Goal: Information Seeking & Learning: Learn about a topic

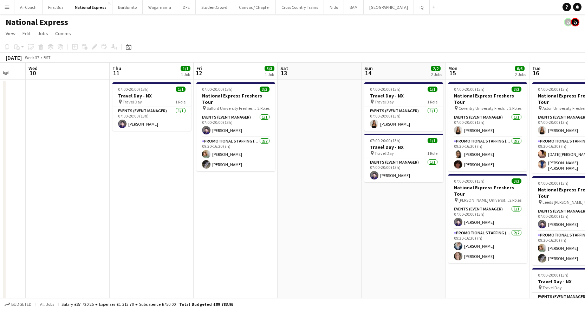
scroll to position [0, 269]
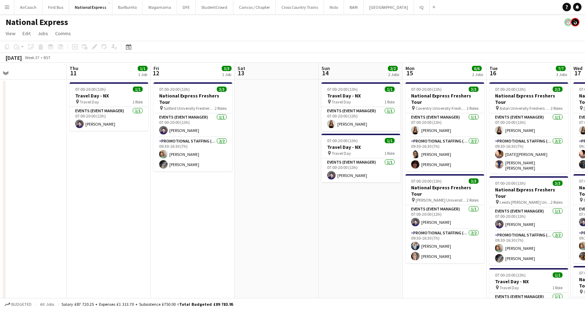
drag, startPoint x: 142, startPoint y: 72, endPoint x: 271, endPoint y: 83, distance: 128.7
click at [271, 83] on app-calendar-viewport "Sun 7 Mon 8 Tue 9 Wed 10 Thu 11 1/1 1 Job Fri 12 3/3 1 Job Sat 13 Sun 14 2/2 2 …" at bounding box center [292, 263] width 585 height 400
click at [185, 147] on app-card-role "Promotional Staffing (Brand Ambassadors) [DATE] 09:30-16:30 (7h) [PERSON_NAME] …" at bounding box center [193, 154] width 79 height 34
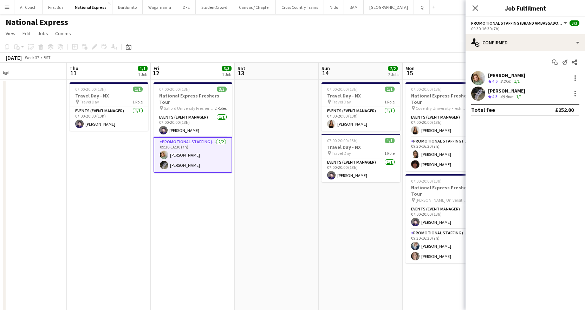
click at [515, 74] on div "[PERSON_NAME]" at bounding box center [506, 75] width 37 height 6
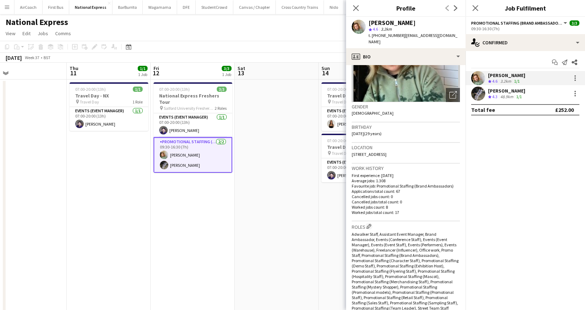
scroll to position [211, 0]
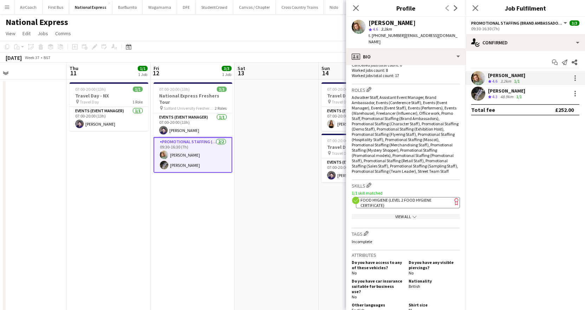
click at [501, 92] on div "[PERSON_NAME]" at bounding box center [506, 90] width 37 height 6
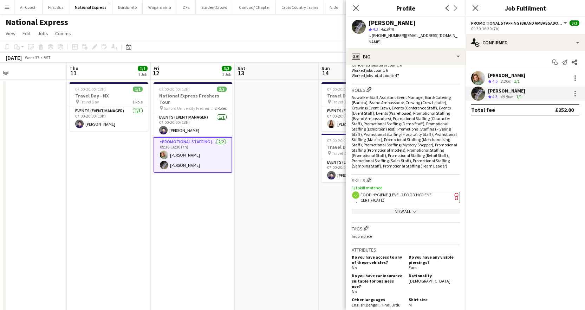
click at [258, 143] on app-date-cell at bounding box center [277, 270] width 84 height 383
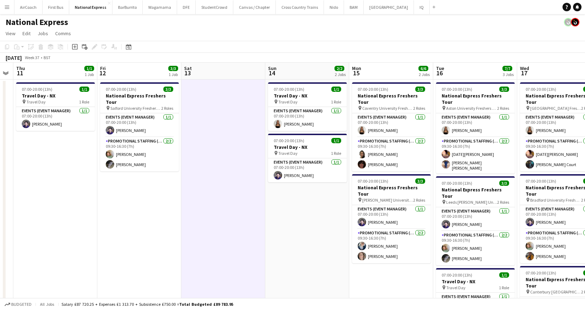
scroll to position [0, 251]
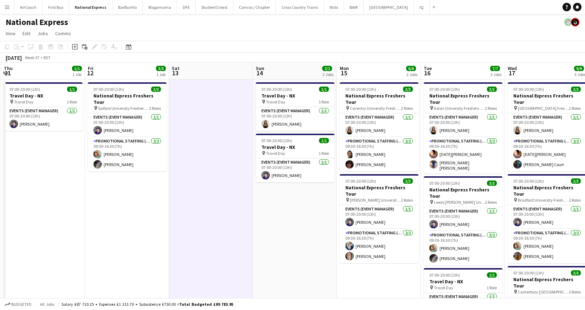
drag, startPoint x: 262, startPoint y: 141, endPoint x: 197, endPoint y: 148, distance: 66.0
click at [197, 148] on app-calendar-viewport "Mon 8 Tue 9 Wed 10 Thu 11 1/1 1 Job Fri 12 3/3 1 Job Sat 13 Sun 14 2/2 2 Jobs M…" at bounding box center [292, 263] width 585 height 400
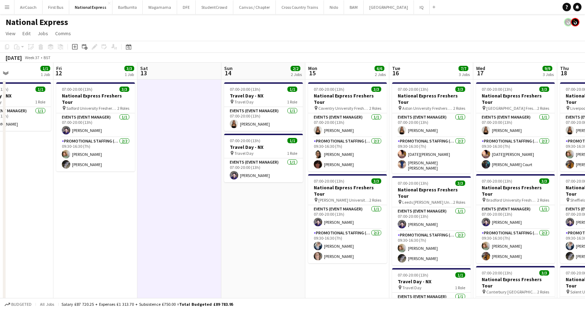
scroll to position [0, 231]
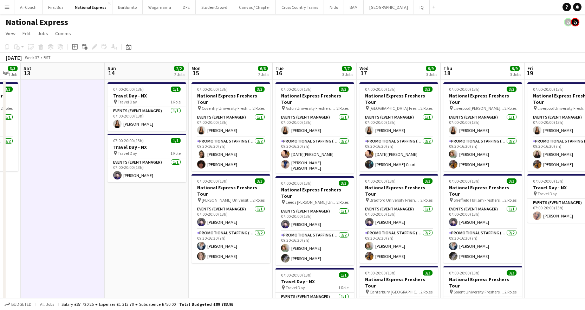
drag, startPoint x: 297, startPoint y: 207, endPoint x: 149, endPoint y: 207, distance: 148.3
click at [149, 207] on app-calendar-viewport "Wed 10 Thu 11 1/1 1 Job Fri 12 3/3 1 Job Sat 13 Sun 14 2/2 2 Jobs Mon 15 6/6 2 …" at bounding box center [292, 263] width 585 height 400
click at [218, 149] on app-card-role "Promotional Staffing (Brand Ambassadors) [DATE] 09:30-16:30 (7h) [PERSON_NAME] …" at bounding box center [230, 154] width 79 height 34
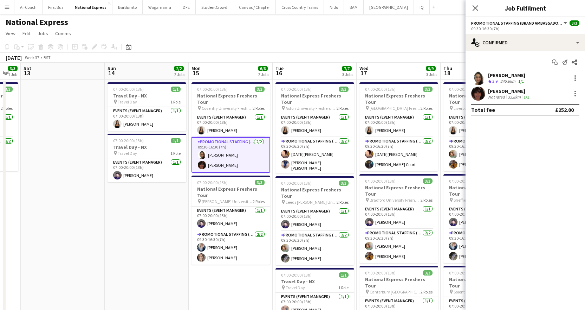
click at [508, 74] on div "[PERSON_NAME]" at bounding box center [506, 75] width 37 height 6
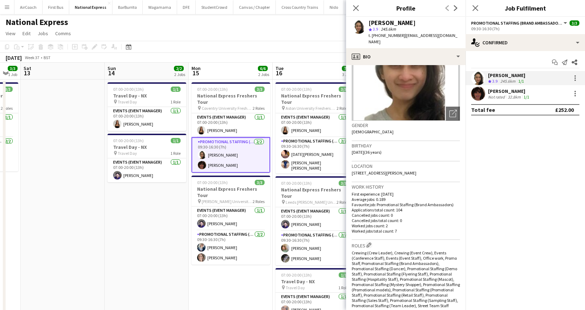
scroll to position [211, 0]
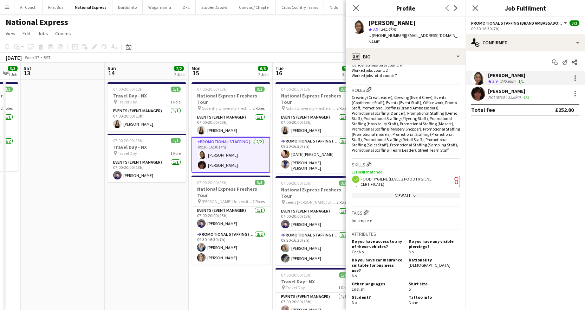
click at [503, 98] on div "Not rated" at bounding box center [497, 96] width 18 height 5
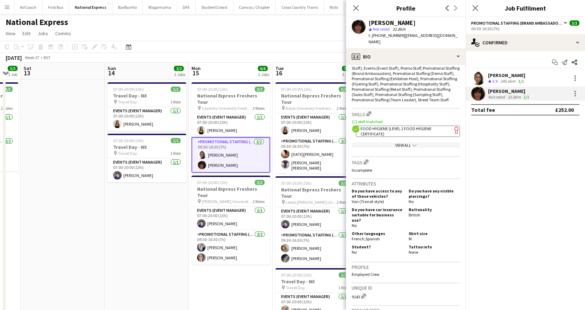
scroll to position [246, 0]
click at [219, 233] on app-card-role "Promotional Staffing (Brand Ambassadors) [DATE] 09:30-16:30 (7h) [PERSON_NAME] …" at bounding box center [230, 247] width 79 height 34
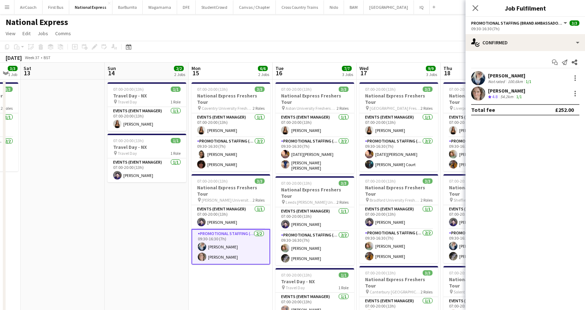
click at [505, 73] on div "[PERSON_NAME]" at bounding box center [510, 75] width 45 height 6
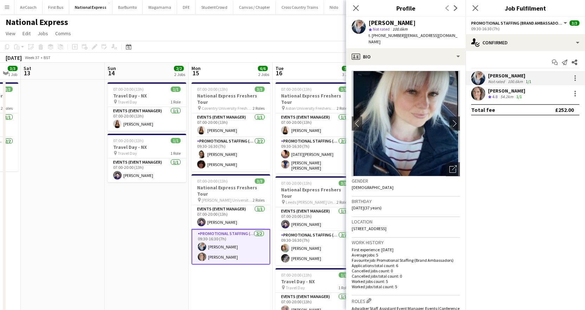
scroll to position [141, 0]
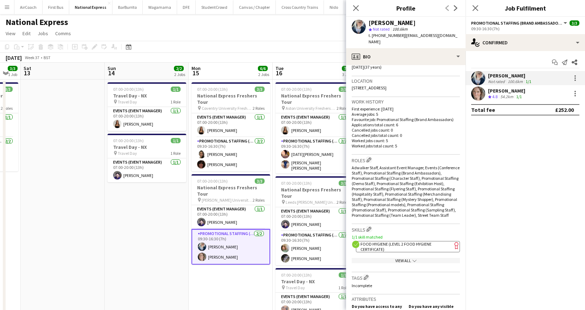
click at [502, 89] on div "[PERSON_NAME]" at bounding box center [506, 90] width 37 height 6
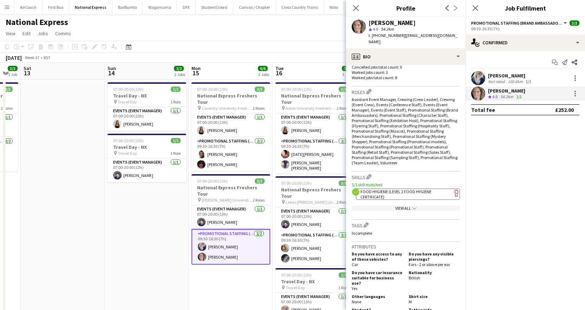
scroll to position [211, 0]
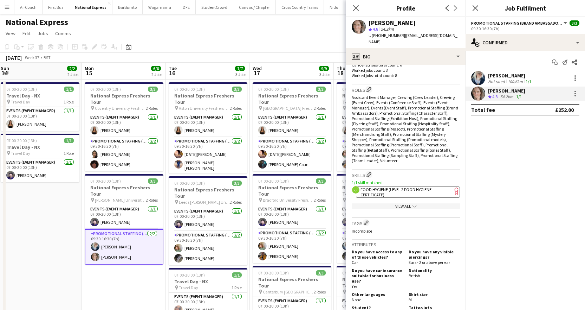
drag, startPoint x: 144, startPoint y: 232, endPoint x: 67, endPoint y: 220, distance: 77.8
click at [37, 224] on app-calendar-viewport "Thu 11 1/1 1 Job Fri 12 3/3 1 Job Sat 13 Sun 14 2/2 2 Jobs Mon 15 6/6 2 Jobs Tu…" at bounding box center [292, 263] width 585 height 400
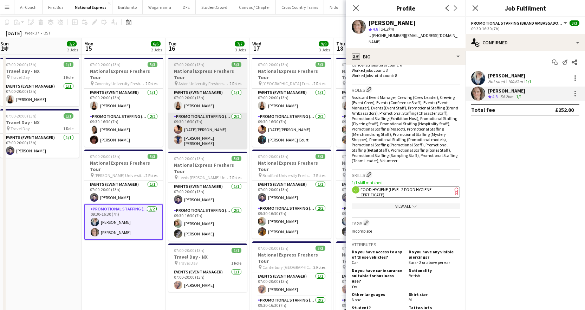
scroll to position [35, 0]
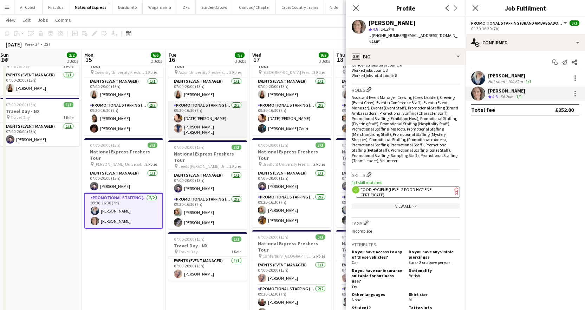
click at [203, 114] on app-card-role "Promotional Staffing (Brand Ambassadors) [DATE] 09:30-16:30 (7h) [DATE] [PERSON…" at bounding box center [207, 119] width 79 height 36
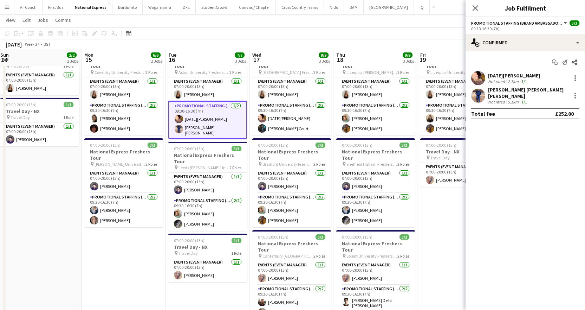
click at [504, 73] on div "[DATE][PERSON_NAME]" at bounding box center [514, 75] width 52 height 6
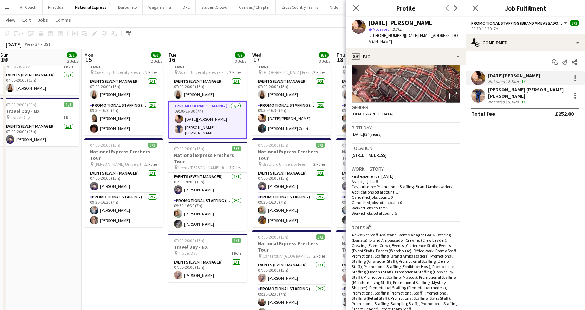
scroll to position [246, 0]
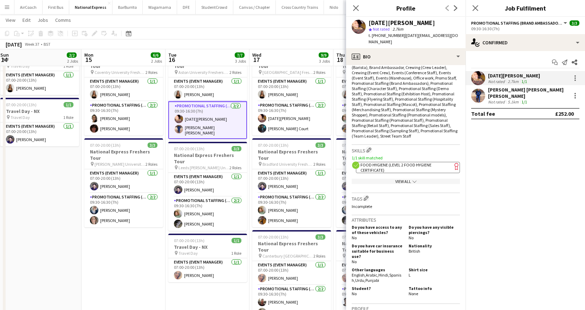
click at [498, 99] on div "Not rated" at bounding box center [497, 101] width 18 height 5
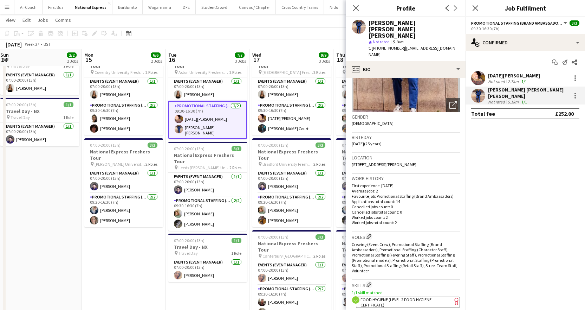
scroll to position [176, 0]
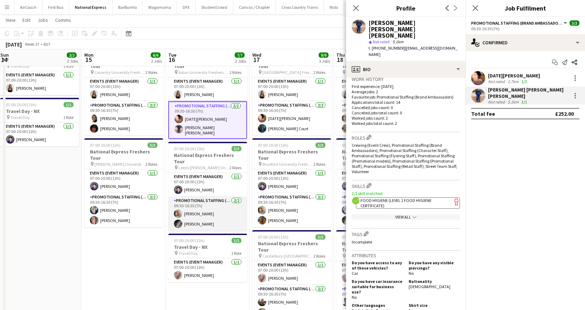
click at [194, 197] on app-card-role "Promotional Staffing (Brand Ambassadors) [DATE] 09:30-16:30 (7h) [PERSON_NAME] …" at bounding box center [207, 213] width 79 height 34
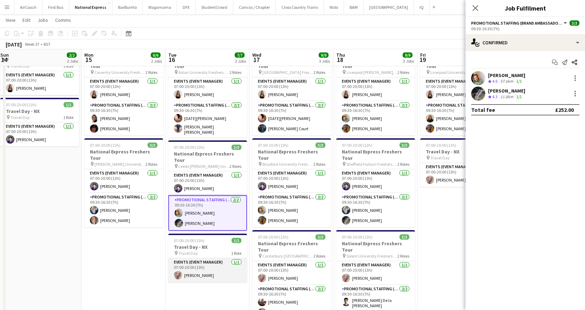
click at [191, 262] on app-card-role "Events (Event Manager) [DATE] 07:00-20:00 (13h) [PERSON_NAME]" at bounding box center [207, 270] width 79 height 24
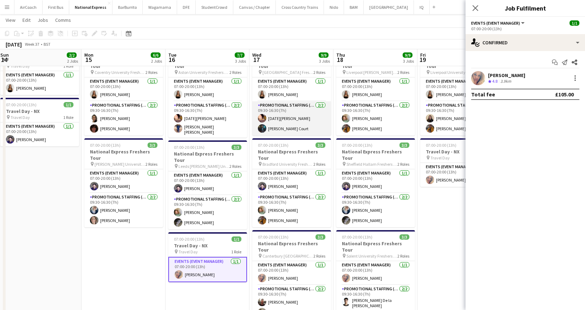
click at [282, 113] on app-card-role "Promotional Staffing (Brand Ambassadors) [DATE] 09:30-16:30 (7h) [DATE][PERSON_…" at bounding box center [291, 118] width 79 height 34
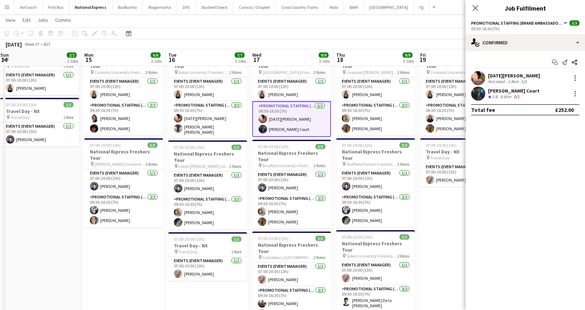
click at [279, 123] on app-card-role "Promotional Staffing (Brand Ambassadors) [DATE] 09:30-16:30 (7h) [DATE][PERSON_…" at bounding box center [291, 118] width 79 height 35
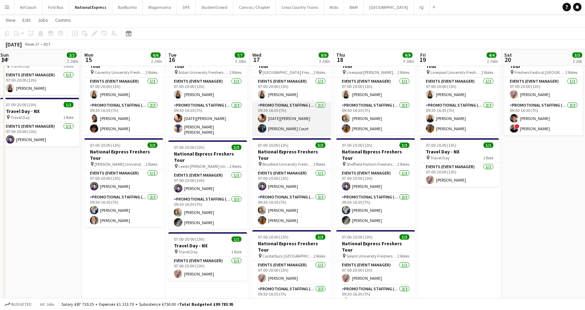
click at [273, 121] on app-card-role "Promotional Staffing (Brand Ambassadors) [DATE] 09:30-16:30 (7h) [DATE][PERSON_…" at bounding box center [291, 118] width 79 height 34
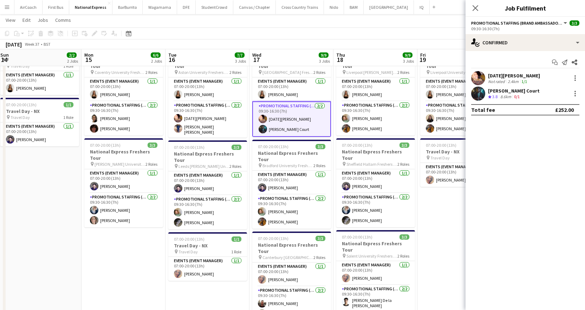
click at [492, 92] on div "[PERSON_NAME] Court" at bounding box center [514, 90] width 52 height 6
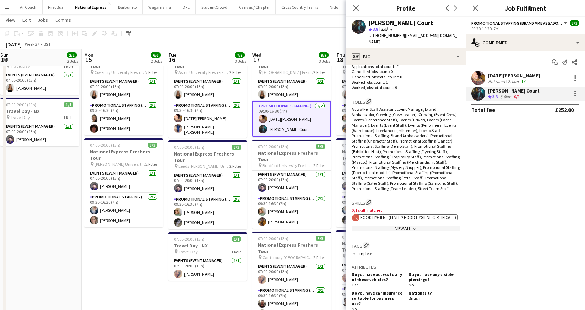
scroll to position [211, 0]
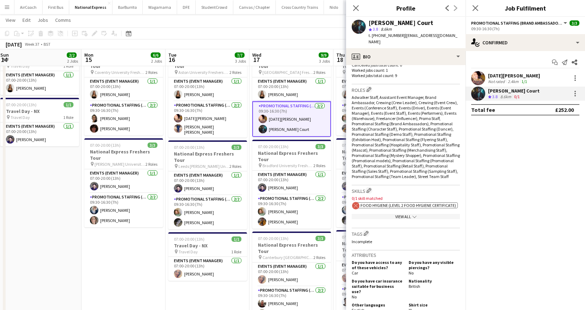
drag, startPoint x: 402, startPoint y: 36, endPoint x: 458, endPoint y: 34, distance: 56.2
click at [457, 34] on span "| [EMAIL_ADDRESS][DOMAIN_NAME]" at bounding box center [413, 39] width 89 height 12
copy span "[EMAIL_ADDRESS][DOMAIN_NAME]"
click at [477, 9] on icon at bounding box center [475, 8] width 7 height 7
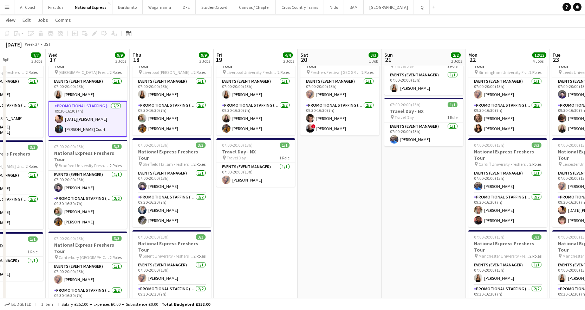
scroll to position [0, 232]
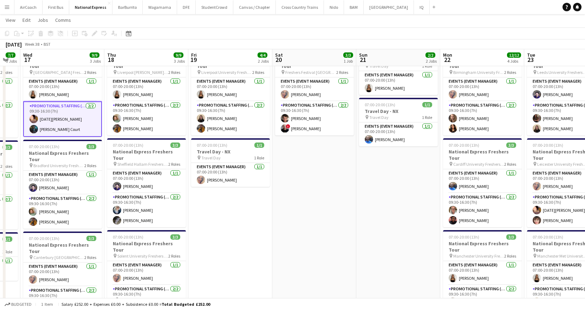
drag, startPoint x: 467, startPoint y: 190, endPoint x: 238, endPoint y: 197, distance: 229.2
click at [238, 197] on app-calendar-viewport "Sun 14 2/2 2 Jobs Mon 15 6/6 2 Jobs Tue 16 7/7 3 Jobs Wed 17 9/9 3 Jobs Thu 18 …" at bounding box center [292, 209] width 585 height 434
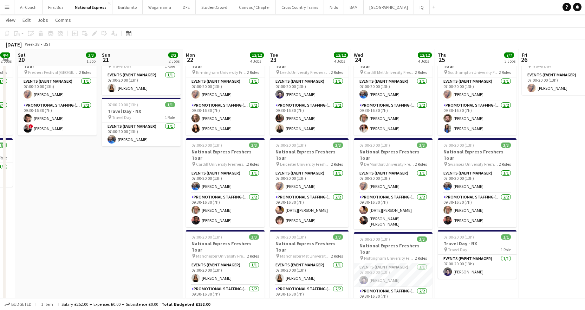
scroll to position [0, 264]
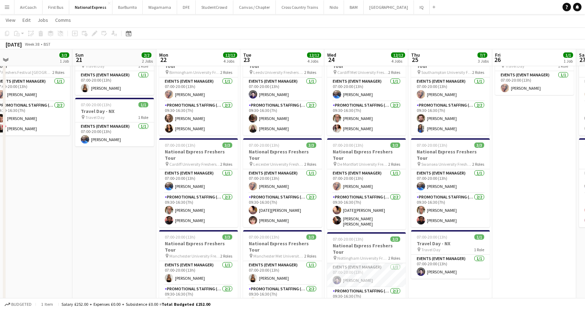
drag, startPoint x: 318, startPoint y: 243, endPoint x: 34, endPoint y: 245, distance: 283.9
click at [34, 245] on app-calendar-viewport "Wed 17 9/9 3 Jobs Thu 18 9/9 3 Jobs Fri 19 4/4 2 Jobs Sat 20 3/3 1 Job Sun 21 2…" at bounding box center [292, 209] width 585 height 434
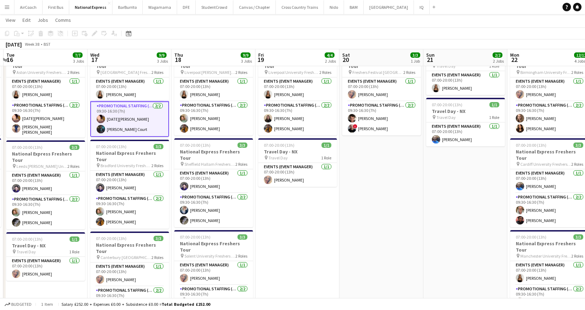
drag, startPoint x: 49, startPoint y: 240, endPoint x: 396, endPoint y: 190, distance: 350.7
click at [407, 193] on app-calendar-viewport "Sun 14 2/2 2 Jobs Mon 15 6/6 2 Jobs Tue 16 7/7 3 Jobs Wed 17 9/9 3 Jobs Thu 18 …" at bounding box center [292, 209] width 585 height 434
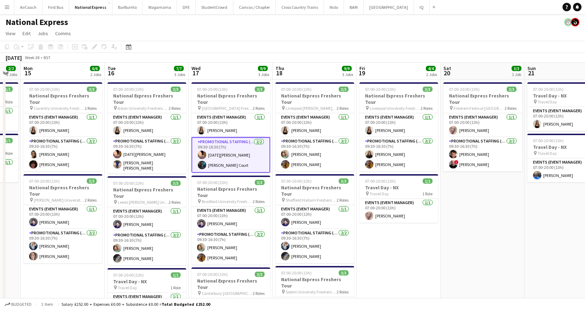
scroll to position [0, 186]
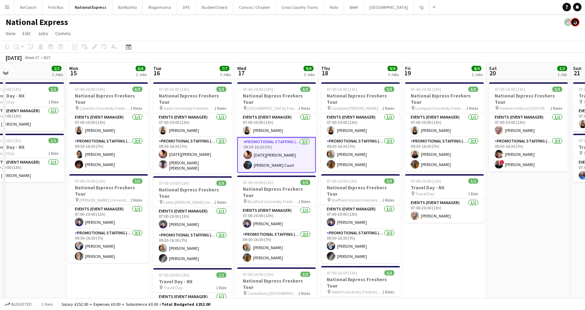
drag, startPoint x: 139, startPoint y: 71, endPoint x: 279, endPoint y: 67, distance: 140.2
click at [279, 67] on app-calendar-viewport "Fri 12 3/3 1 Job Sat 13 Sun 14 2/2 2 Jobs Mon 15 6/6 2 Jobs Tue 16 7/7 3 Jobs W…" at bounding box center [292, 263] width 585 height 400
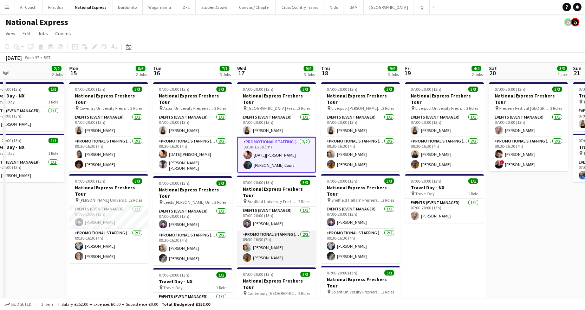
click at [269, 235] on app-card-role "Promotional Staffing (Brand Ambassadors) [DATE] 09:30-16:30 (7h) [PERSON_NAME] …" at bounding box center [276, 247] width 79 height 34
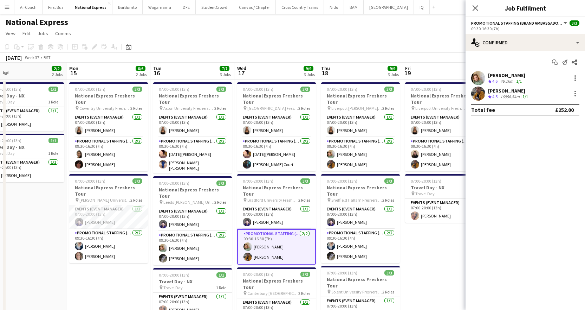
click at [498, 92] on div "[PERSON_NAME]" at bounding box center [508, 90] width 41 height 6
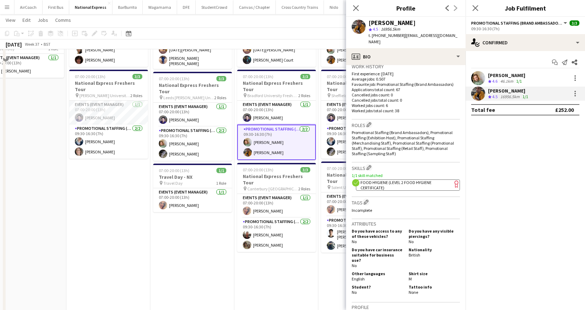
scroll to position [105, 0]
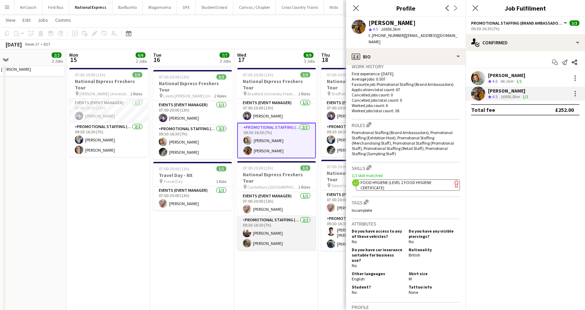
click at [264, 216] on app-card-role "Promotional Staffing (Brand Ambassadors) [DATE] 09:30-16:30 (7h) [PERSON_NAME] …" at bounding box center [276, 233] width 79 height 34
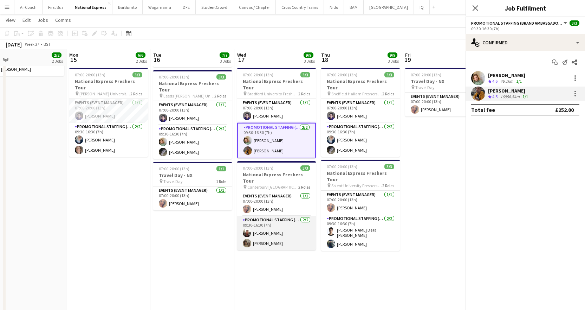
scroll to position [0, 187]
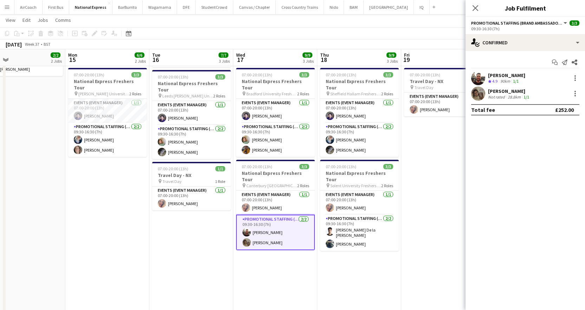
click at [515, 74] on div "[PERSON_NAME]" at bounding box center [506, 75] width 37 height 6
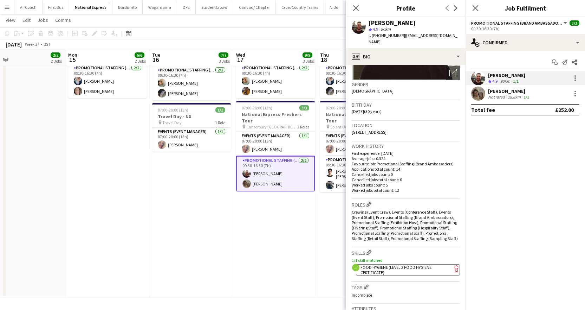
scroll to position [176, 0]
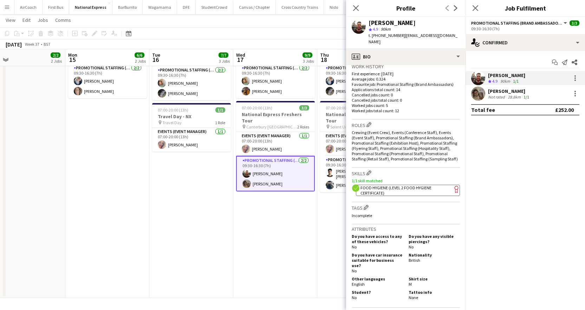
click at [503, 93] on div "[PERSON_NAME]" at bounding box center [509, 91] width 43 height 6
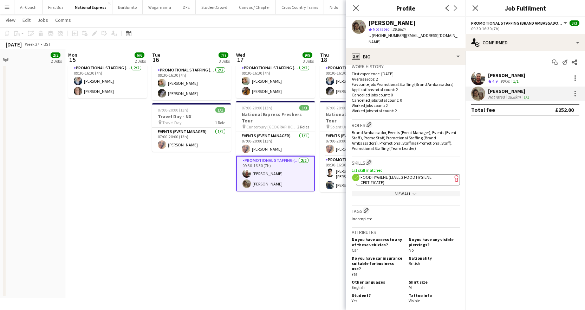
click at [308, 203] on app-date-cell "07:00-20:00 (13h) 3/3 National Express Freshers Tour pin [GEOGRAPHIC_DATA] Fres…" at bounding box center [275, 106] width 84 height 383
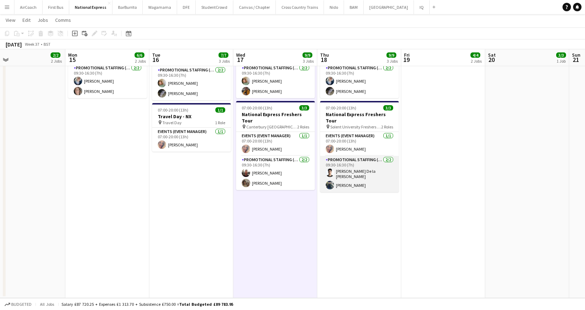
click at [346, 162] on app-card-role "Promotional Staffing (Brand Ambassadors) [DATE] 09:30-16:30 (7h) [PERSON_NAME] …" at bounding box center [359, 174] width 79 height 36
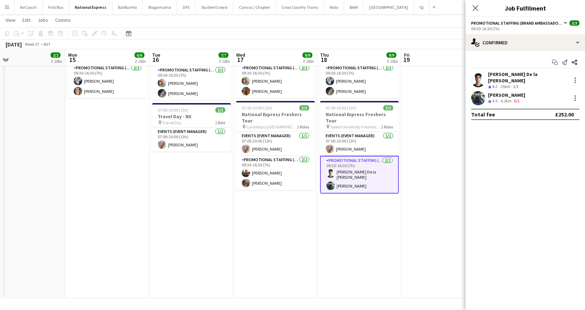
click at [502, 92] on div "[PERSON_NAME]" at bounding box center [506, 95] width 37 height 6
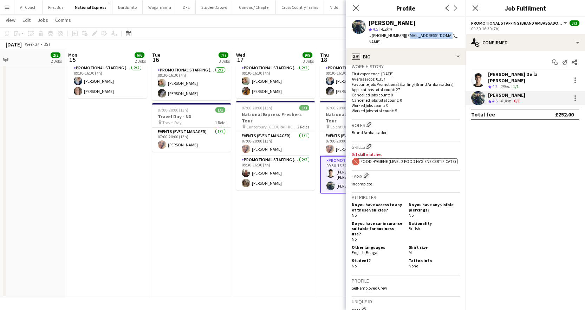
drag, startPoint x: 403, startPoint y: 34, endPoint x: 448, endPoint y: 34, distance: 45.7
click at [447, 34] on span "| [EMAIL_ADDRESS][DOMAIN_NAME]" at bounding box center [413, 39] width 89 height 12
drag, startPoint x: 459, startPoint y: 35, endPoint x: 402, endPoint y: 35, distance: 56.6
click at [402, 35] on div "[PERSON_NAME] star 4.5 4.3km t. [PHONE_NUMBER] | [EMAIL_ADDRESS][DOMAIN_NAME]" at bounding box center [405, 32] width 119 height 31
copy span "[EMAIL_ADDRESS][DOMAIN_NAME]"
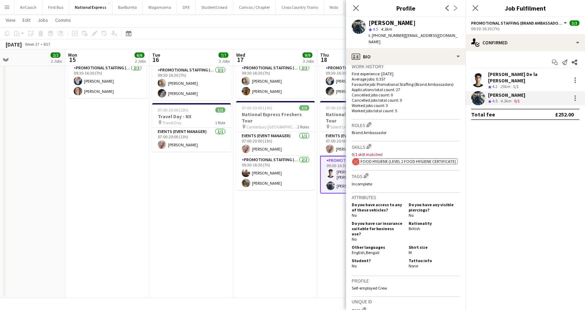
click at [471, 8] on div "Close pop-in" at bounding box center [476, 8] width 20 height 16
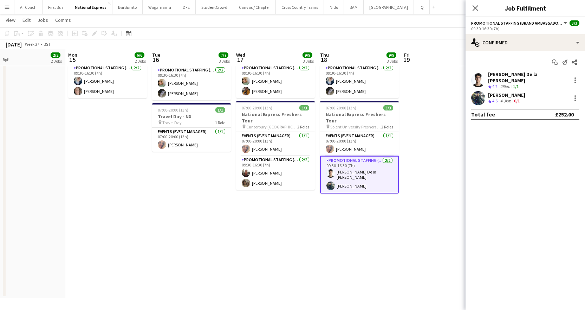
click at [512, 72] on div "[PERSON_NAME] De la [PERSON_NAME]" at bounding box center [528, 77] width 80 height 13
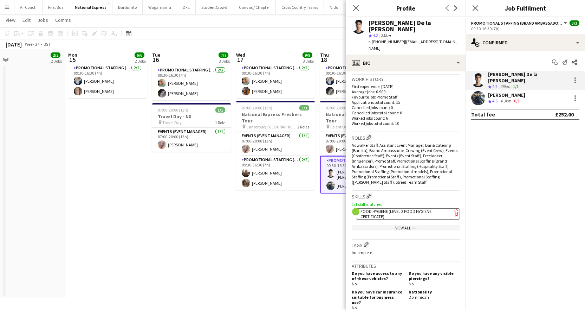
click at [306, 199] on app-date-cell "07:00-20:00 (13h) 3/3 National Express Freshers Tour pin [GEOGRAPHIC_DATA] Fres…" at bounding box center [275, 106] width 84 height 383
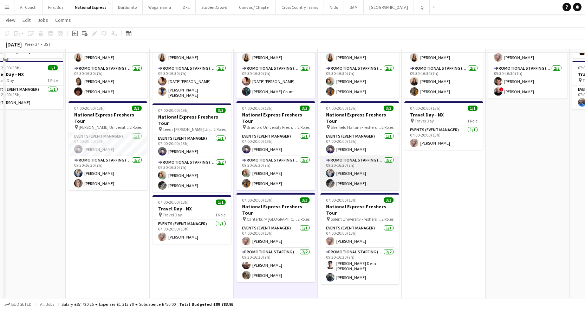
scroll to position [59, 0]
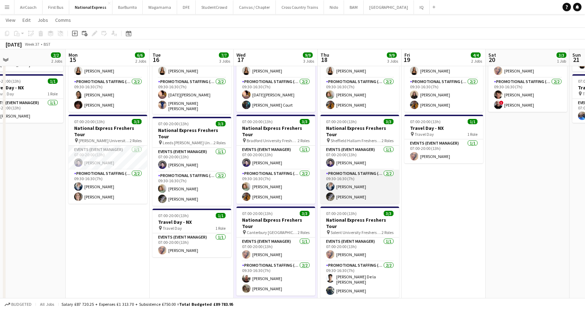
click at [365, 174] on app-card-role "Promotional Staffing (Brand Ambassadors) [DATE] 09:30-16:30 (7h) [PERSON_NAME] …" at bounding box center [359, 186] width 79 height 34
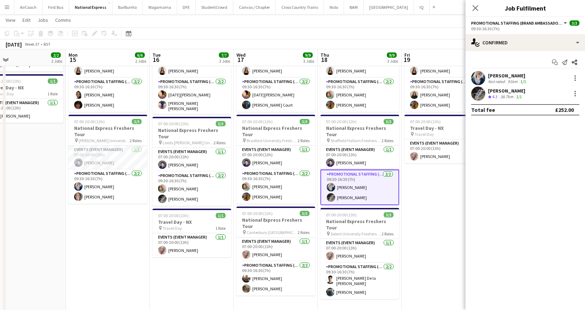
click at [494, 72] on div "[PERSON_NAME] Not rated 91km 1/1" at bounding box center [525, 78] width 119 height 14
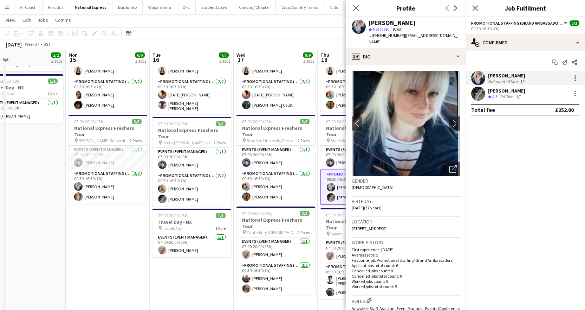
scroll to position [141, 0]
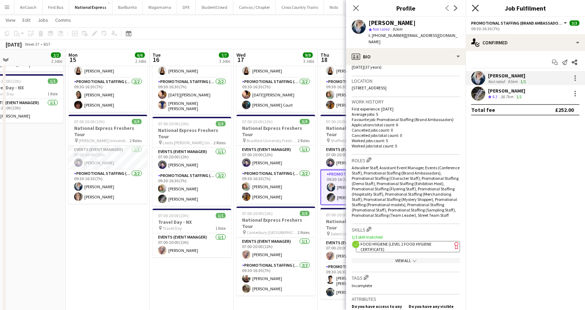
click at [475, 10] on icon "Close pop-in" at bounding box center [475, 8] width 7 height 7
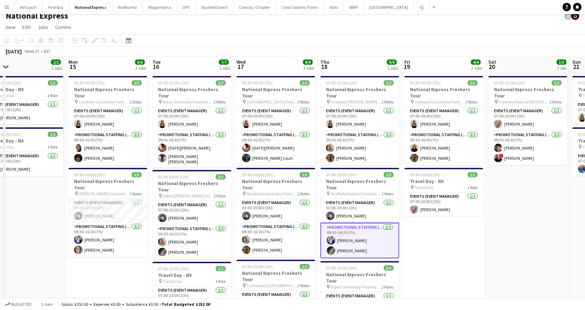
scroll to position [0, 0]
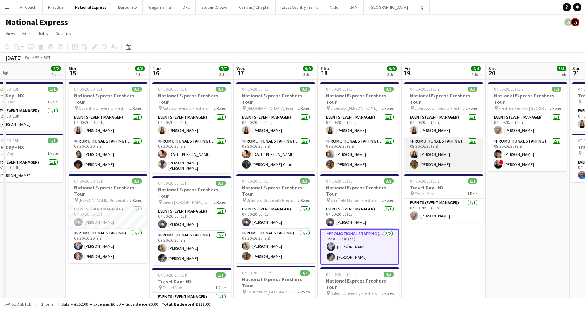
click at [427, 149] on app-card-role "Promotional Staffing (Brand Ambassadors) [DATE] 09:30-16:30 (7h) [PERSON_NAME] …" at bounding box center [443, 154] width 79 height 34
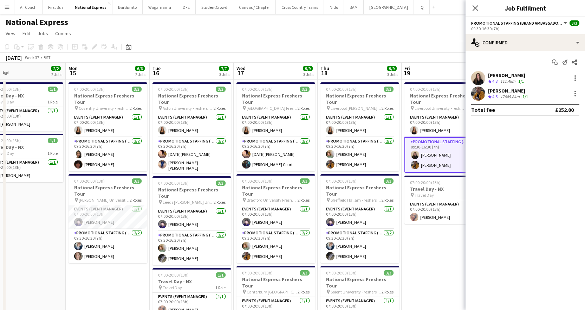
click at [496, 82] on span "4.8" at bounding box center [494, 80] width 5 height 5
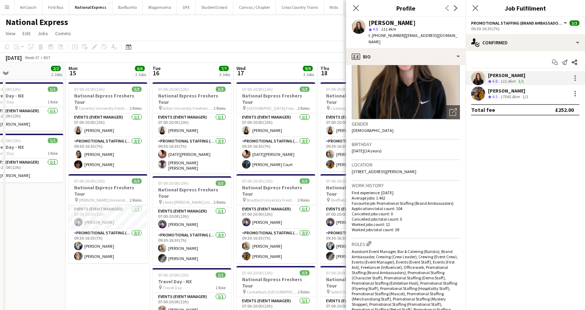
scroll to position [211, 0]
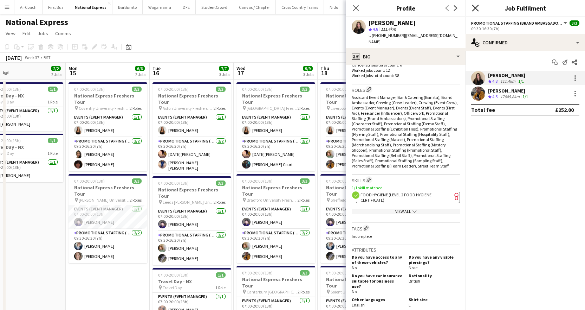
click at [474, 5] on icon "Close pop-in" at bounding box center [475, 8] width 7 height 7
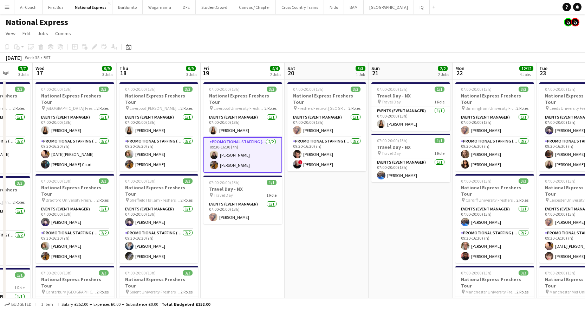
scroll to position [0, 220]
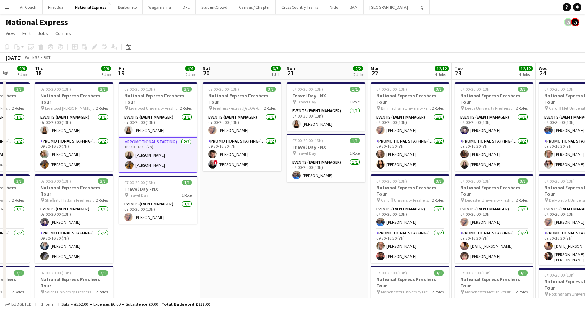
drag, startPoint x: 429, startPoint y: 271, endPoint x: 143, endPoint y: 268, distance: 285.7
click at [143, 268] on app-calendar-viewport "Mon 15 6/6 2 Jobs Tue 16 7/7 3 Jobs Wed 17 9/9 3 Jobs Thu 18 9/9 3 Jobs Fri 19 …" at bounding box center [292, 263] width 585 height 400
click at [227, 148] on app-card-role "Promotional Staffing (Brand Ambassadors) [DATE] 09:30-16:30 (7h) [PERSON_NAME] …" at bounding box center [242, 154] width 79 height 34
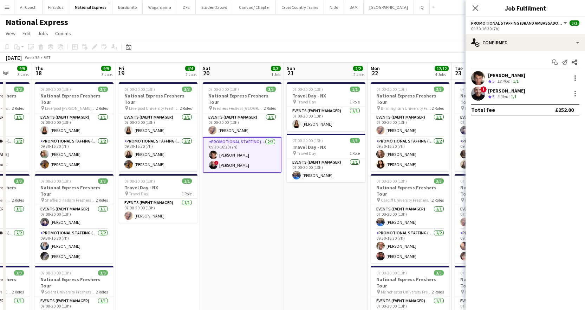
click at [492, 76] on div "[PERSON_NAME]" at bounding box center [506, 75] width 37 height 6
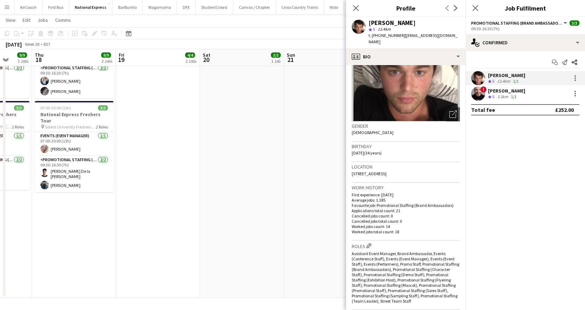
scroll to position [141, 0]
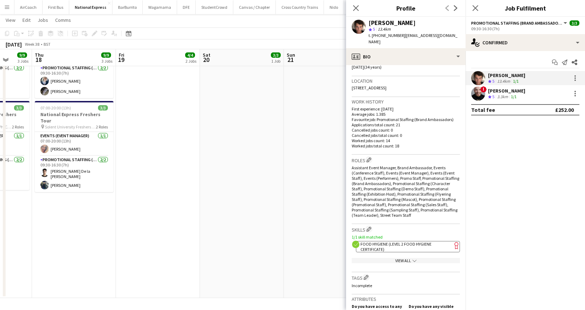
click at [512, 90] on div "[PERSON_NAME]" at bounding box center [506, 90] width 37 height 6
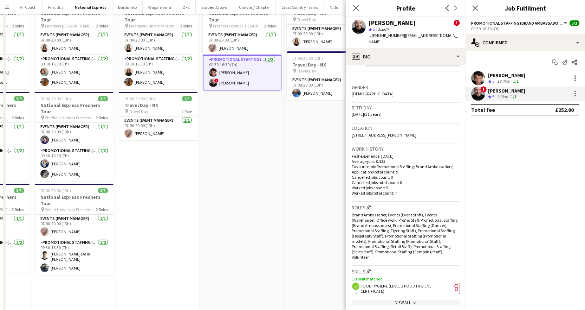
scroll to position [0, 0]
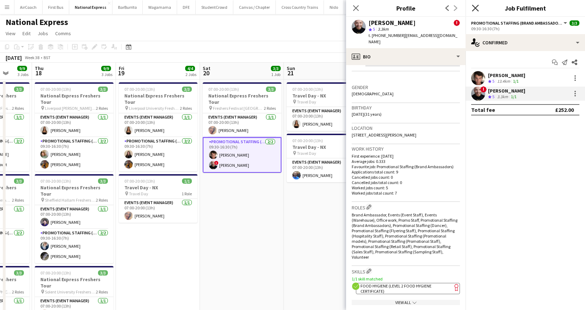
click at [473, 10] on icon at bounding box center [475, 8] width 7 height 7
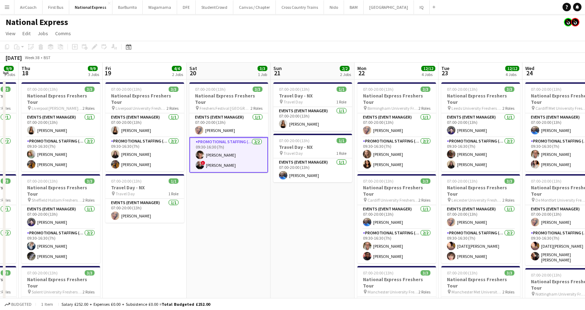
scroll to position [0, 242]
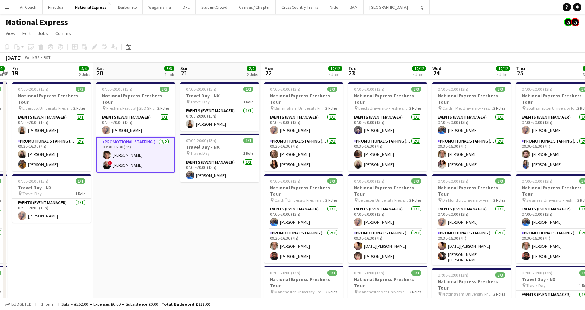
drag, startPoint x: 322, startPoint y: 195, endPoint x: 215, endPoint y: 203, distance: 106.7
click at [215, 203] on app-calendar-viewport "Tue 16 7/7 3 Jobs Wed 17 9/9 3 Jobs Thu 18 9/9 3 Jobs Fri 19 4/4 2 Jobs Sat 20 …" at bounding box center [292, 263] width 585 height 400
click at [216, 175] on app-card-role "Events (Event Manager) [DATE] 07:00-20:00 (13h) [PERSON_NAME]" at bounding box center [219, 170] width 79 height 24
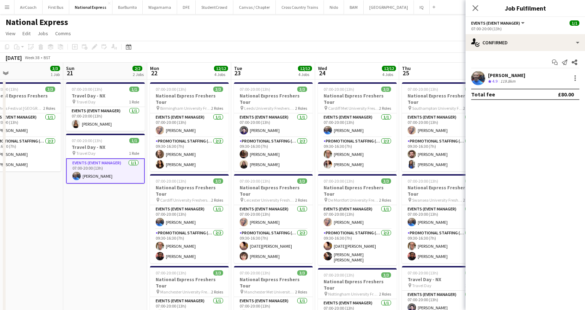
scroll to position [0, 274]
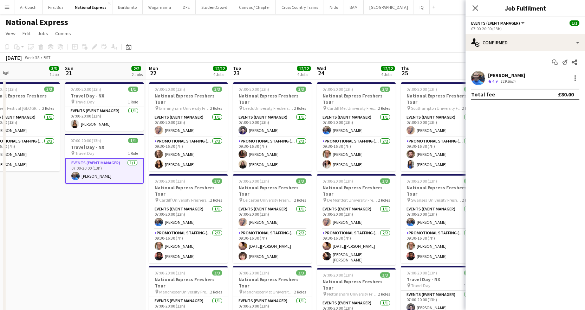
drag, startPoint x: 251, startPoint y: 207, endPoint x: 136, endPoint y: 204, distance: 115.3
click at [136, 204] on app-calendar-viewport "Wed 17 9/9 3 Jobs Thu 18 9/9 3 Jobs Fri 19 4/4 2 Jobs Sat 20 3/3 1 Job Sun 21 2…" at bounding box center [292, 263] width 585 height 400
click at [174, 149] on app-card-role "Promotional Staffing (Brand Ambassadors) [DATE] 09:30-16:30 (7h) [PERSON_NAME] …" at bounding box center [188, 154] width 79 height 34
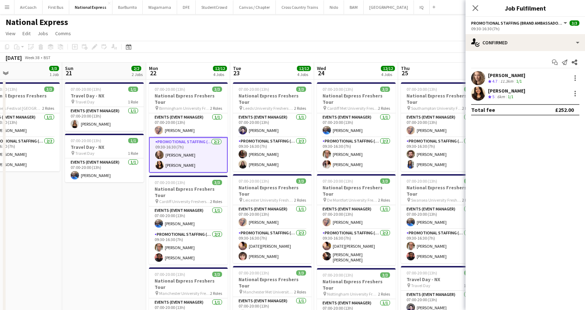
click at [512, 77] on div "[PERSON_NAME]" at bounding box center [506, 75] width 37 height 6
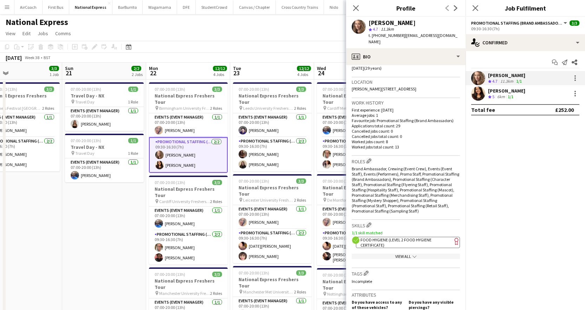
scroll to position [141, 0]
click at [501, 89] on div "[PERSON_NAME]" at bounding box center [506, 90] width 37 height 6
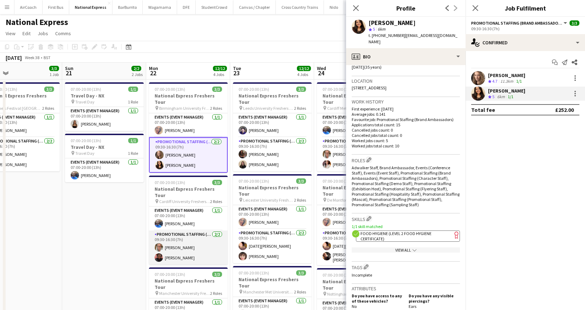
click at [172, 235] on app-card-role "Promotional Staffing (Brand Ambassadors) [DATE] 09:30-16:30 (7h) [PERSON_NAME] …" at bounding box center [188, 247] width 79 height 34
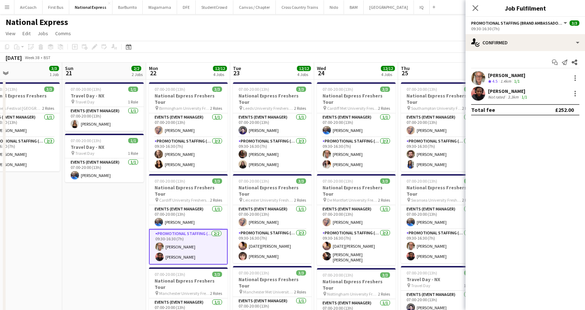
click at [504, 76] on div "[PERSON_NAME]" at bounding box center [506, 75] width 37 height 6
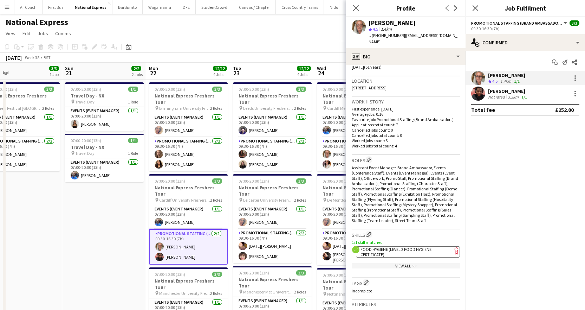
click at [506, 94] on div "3.3km" at bounding box center [513, 96] width 14 height 5
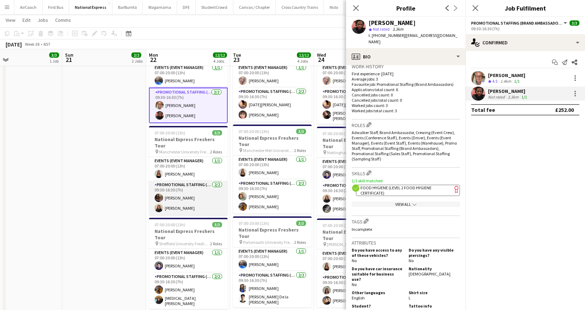
click at [176, 181] on app-card-role "Promotional Staffing (Brand Ambassadors) [DATE] 09:30-16:30 (7h) [PERSON_NAME] …" at bounding box center [188, 198] width 79 height 34
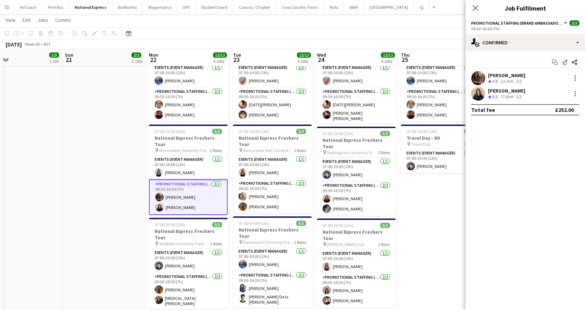
click at [513, 76] on div "[PERSON_NAME]" at bounding box center [506, 75] width 37 height 6
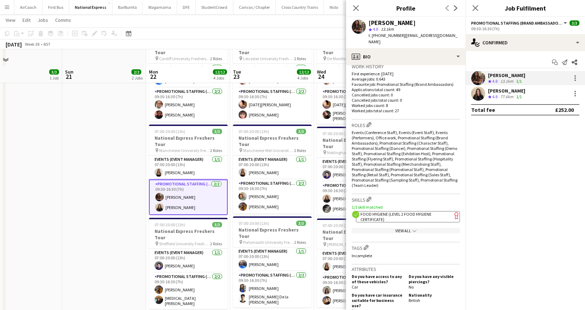
scroll to position [164, 0]
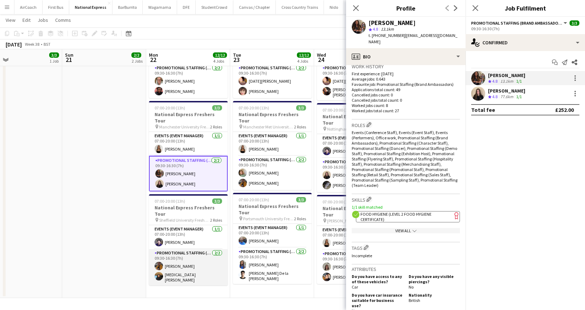
click at [174, 251] on app-card-role "Promotional Staffing (Brand Ambassadors) [DATE] 09:30-16:30 (7h) [PERSON_NAME] …" at bounding box center [188, 267] width 79 height 36
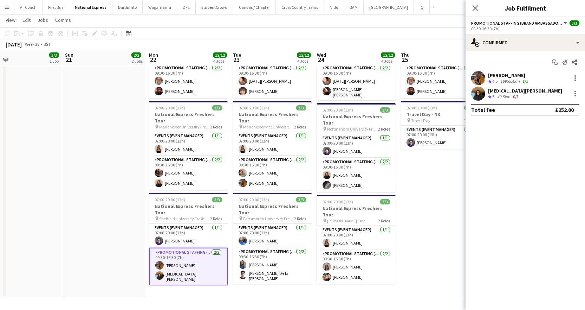
click at [514, 95] on app-skills-label "0/1" at bounding box center [516, 96] width 6 height 5
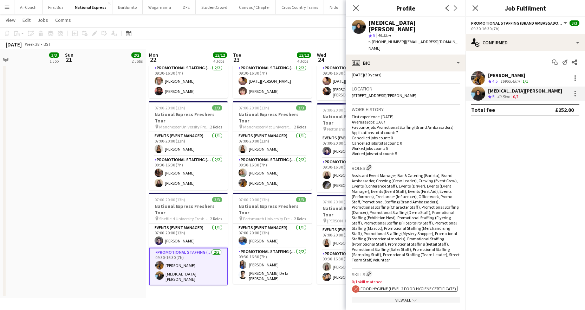
scroll to position [176, 0]
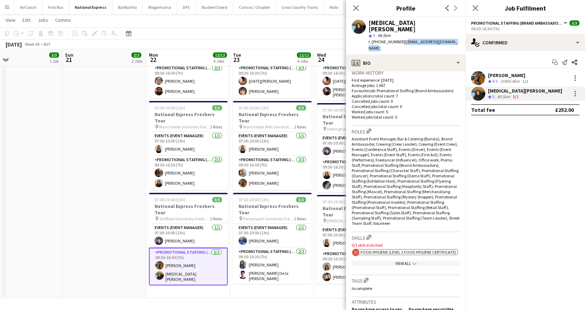
drag, startPoint x: 402, startPoint y: 36, endPoint x: 455, endPoint y: 35, distance: 53.1
click at [455, 35] on div "[MEDICAL_DATA][PERSON_NAME] star 5 49.5km t. [PHONE_NUMBER] | [EMAIL_ADDRESS][D…" at bounding box center [405, 36] width 119 height 38
copy span "[EMAIL_ADDRESS][DOMAIN_NAME]"
click at [479, 8] on icon "Close pop-in" at bounding box center [475, 8] width 7 height 7
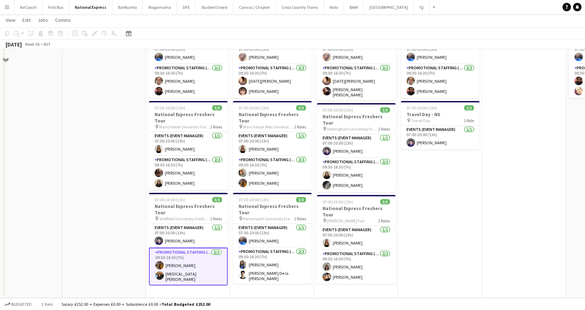
scroll to position [129, 0]
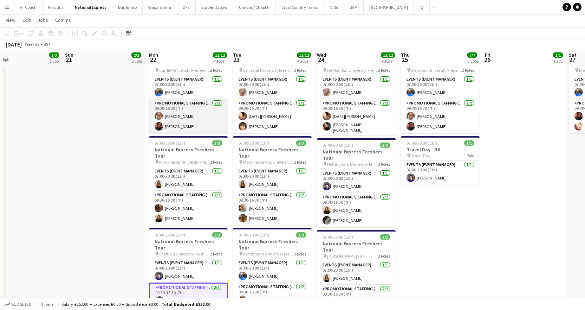
click at [173, 116] on app-card-role "Promotional Staffing (Brand Ambassadors) [DATE] 09:30-16:30 (7h) [PERSON_NAME] …" at bounding box center [188, 116] width 79 height 34
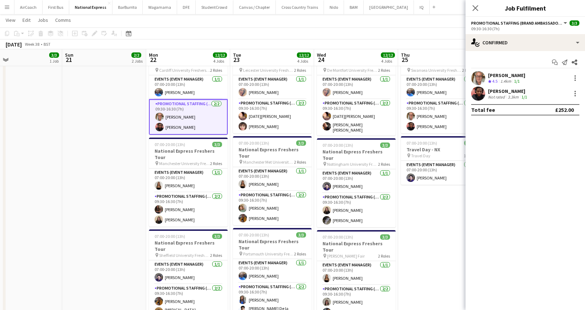
click at [506, 91] on div "[PERSON_NAME]" at bounding box center [508, 91] width 40 height 6
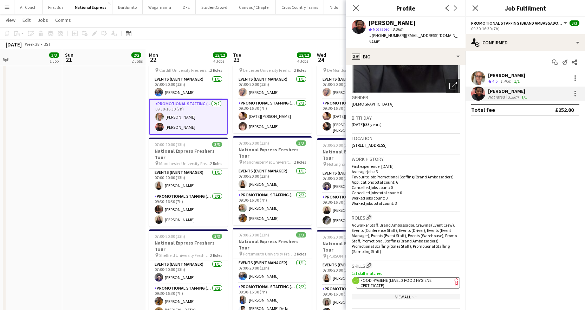
scroll to position [211, 0]
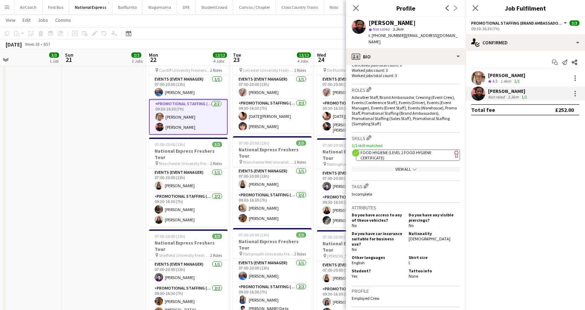
click at [508, 73] on div "[PERSON_NAME]" at bounding box center [506, 75] width 37 height 6
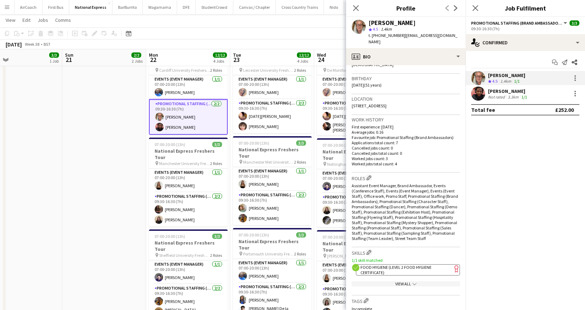
scroll to position [246, 0]
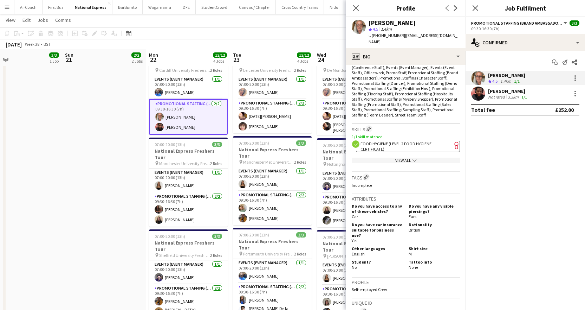
drag, startPoint x: 472, startPoint y: 9, endPoint x: 461, endPoint y: 18, distance: 14.5
click at [473, 9] on icon "Close pop-in" at bounding box center [476, 8] width 6 height 6
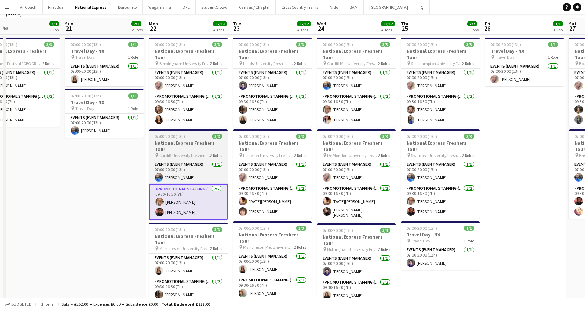
scroll to position [0, 0]
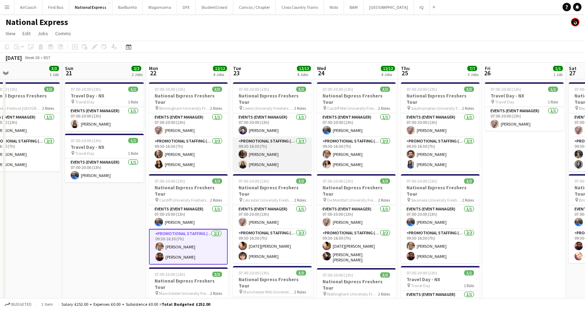
click at [259, 147] on app-card-role "Promotional Staffing (Brand Ambassadors) [DATE] 09:30-16:30 (7h) [PERSON_NAME] …" at bounding box center [272, 154] width 79 height 34
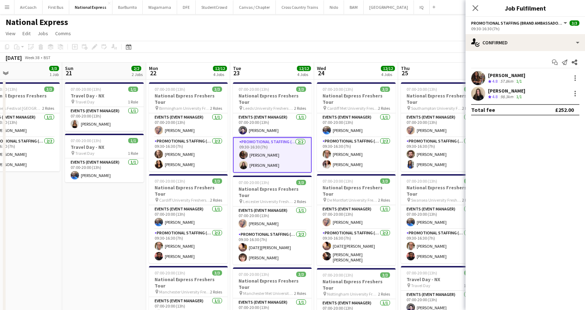
click at [486, 79] on div "[PERSON_NAME] Crew rating 4.8 57.8km 1/1" at bounding box center [525, 78] width 119 height 14
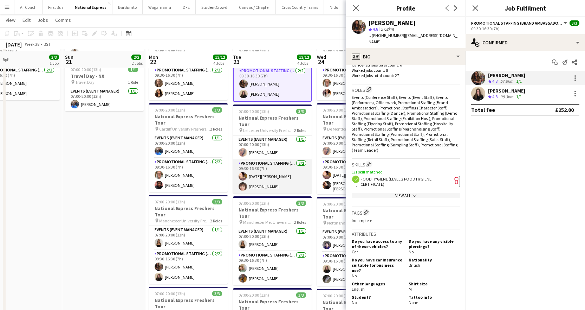
scroll to position [105, 0]
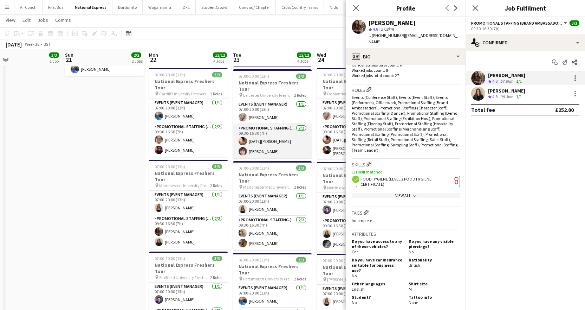
click at [261, 144] on app-card-role "Promotional Staffing (Brand Ambassadors) [DATE] 09:30-16:30 (7h) [DATE][PERSON_…" at bounding box center [272, 141] width 79 height 34
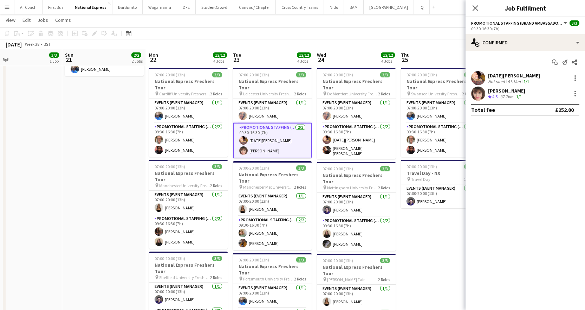
click at [524, 91] on div "[PERSON_NAME]" at bounding box center [506, 90] width 37 height 6
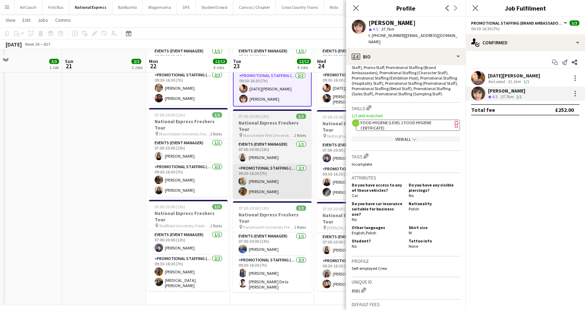
scroll to position [164, 0]
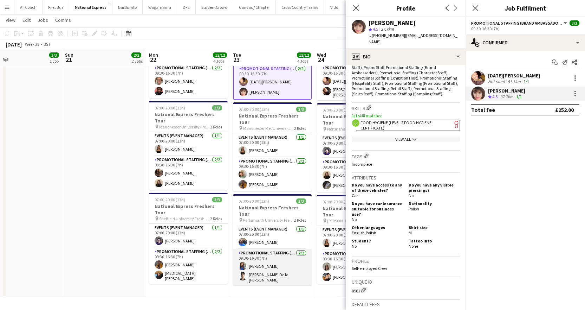
click at [265, 249] on app-card-role "Promotional Staffing (Brand Ambassadors) [DATE] 09:30-16:30 (7h) [PERSON_NAME] …" at bounding box center [272, 267] width 79 height 36
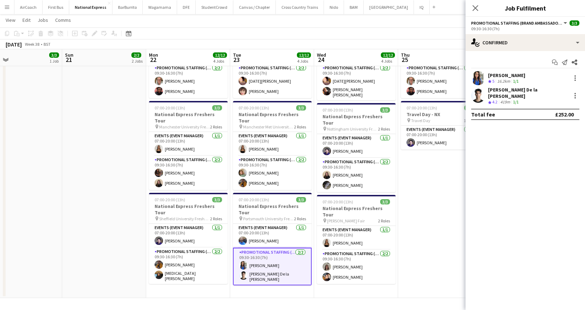
click at [518, 80] on app-skills-label "1/1" at bounding box center [516, 80] width 6 height 5
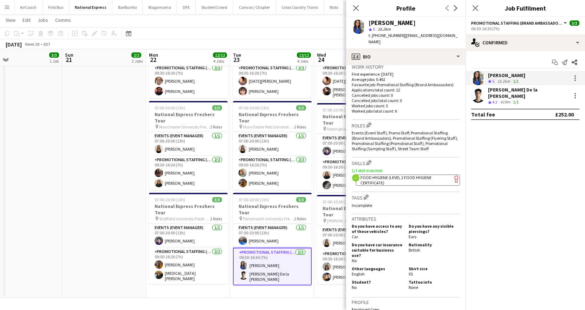
scroll to position [176, 0]
click at [475, 4] on app-icon "Close pop-in" at bounding box center [475, 8] width 10 height 10
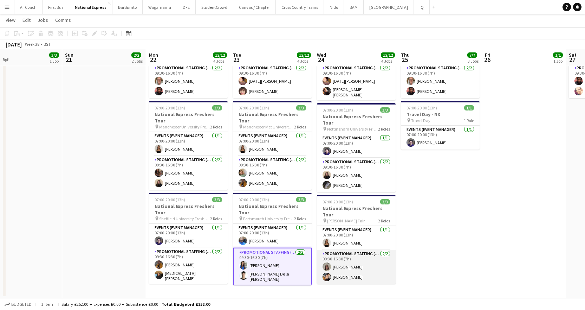
click at [355, 250] on app-card-role "Promotional Staffing (Brand Ambassadors) [DATE] 09:30-16:30 (7h) [PERSON_NAME] …" at bounding box center [356, 266] width 79 height 34
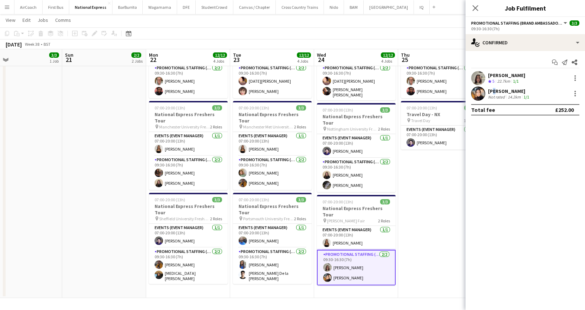
click at [492, 90] on div "[PERSON_NAME]" at bounding box center [509, 91] width 43 height 6
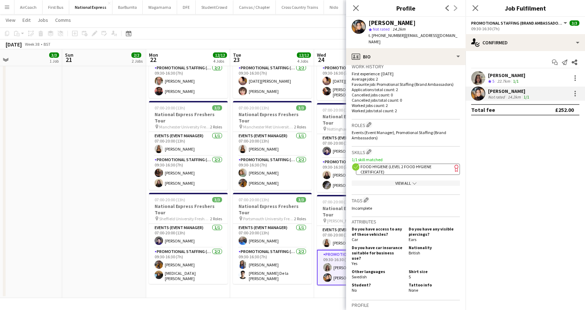
click at [503, 76] on div "[PERSON_NAME]" at bounding box center [506, 75] width 37 height 6
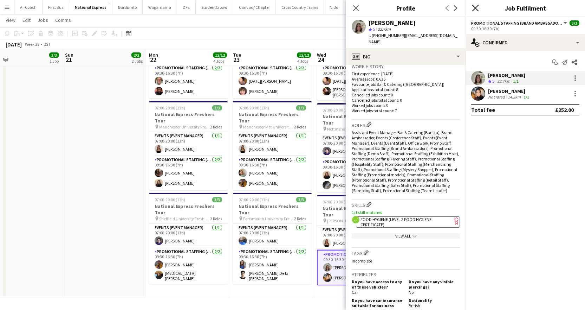
click at [477, 7] on icon "Close pop-in" at bounding box center [475, 8] width 7 height 7
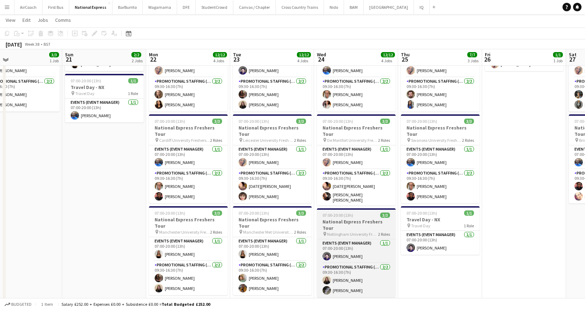
scroll to position [59, 0]
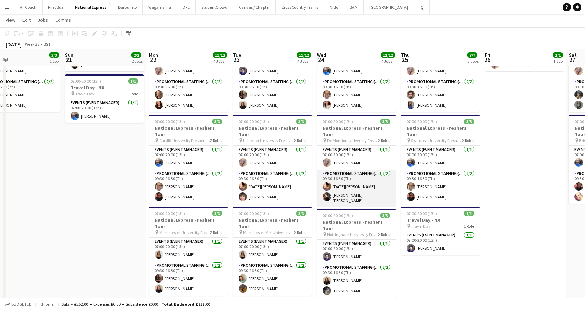
click at [336, 184] on app-card-role "Promotional Staffing (Brand Ambassadors) [DATE] 09:30-16:30 (7h) [DATE] [PERSON…" at bounding box center [356, 187] width 79 height 36
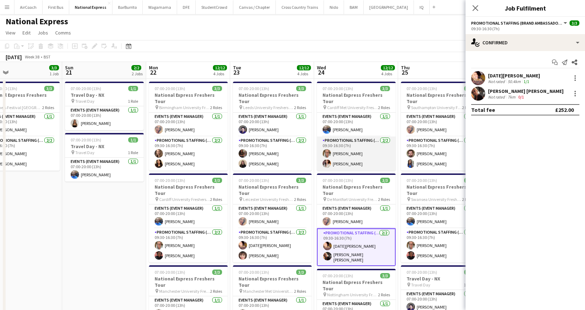
scroll to position [0, 0]
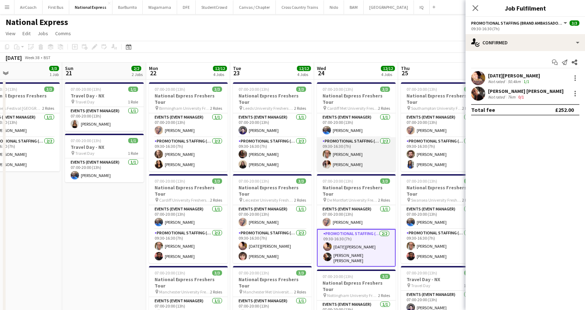
click at [340, 156] on app-card-role "Promotional Staffing (Brand Ambassadors) [DATE] 09:30-16:30 (7h) [PERSON_NAME] …" at bounding box center [356, 154] width 79 height 34
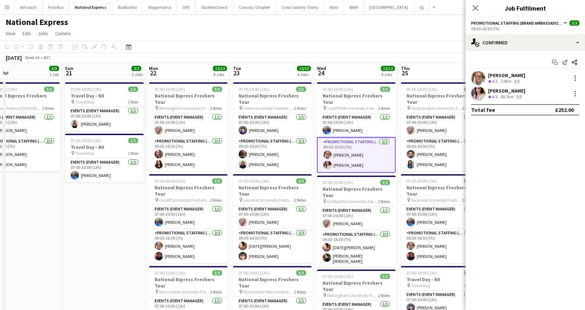
click at [516, 94] on div "1/1" at bounding box center [519, 97] width 8 height 6
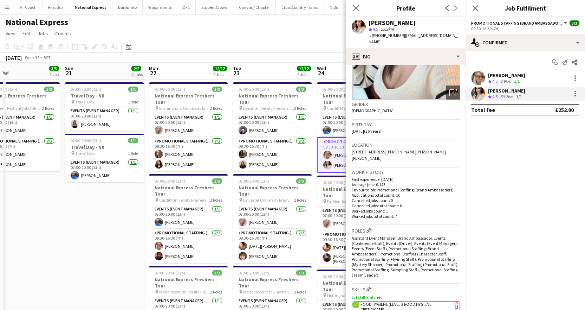
scroll to position [176, 0]
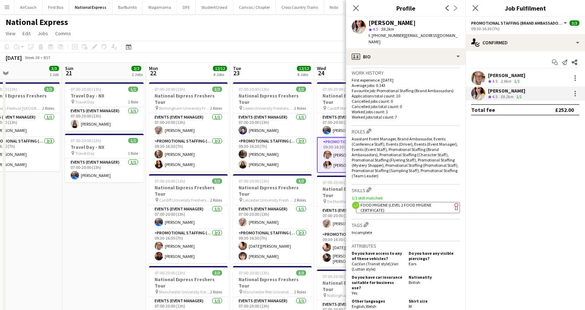
drag, startPoint x: 511, startPoint y: 72, endPoint x: 505, endPoint y: 76, distance: 7.1
click at [511, 72] on div "[PERSON_NAME]" at bounding box center [506, 75] width 37 height 6
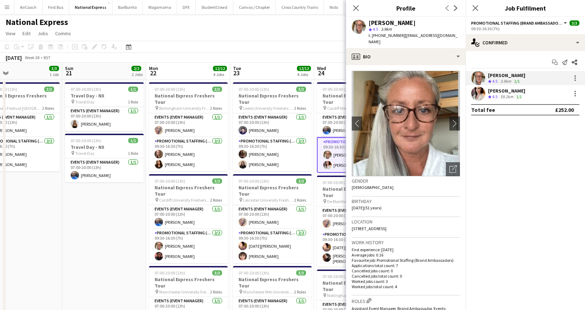
click at [475, 2] on div "Close pop-in" at bounding box center [476, 8] width 20 height 16
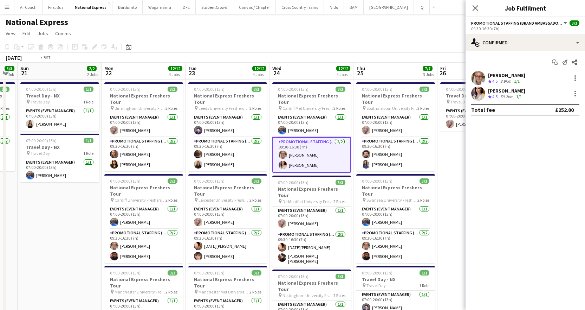
scroll to position [0, 256]
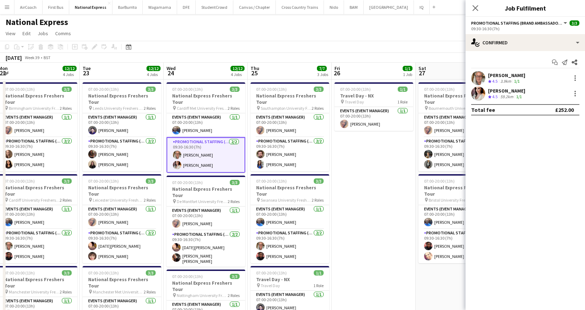
drag, startPoint x: 362, startPoint y: 70, endPoint x: 212, endPoint y: 87, distance: 151.4
click at [212, 87] on app-calendar-viewport "Fri 19 4/4 2 Jobs Sat 20 3/3 1 Job Sun 21 2/2 2 Jobs Mon 22 12/12 4 Jobs Tue 23…" at bounding box center [292, 263] width 585 height 400
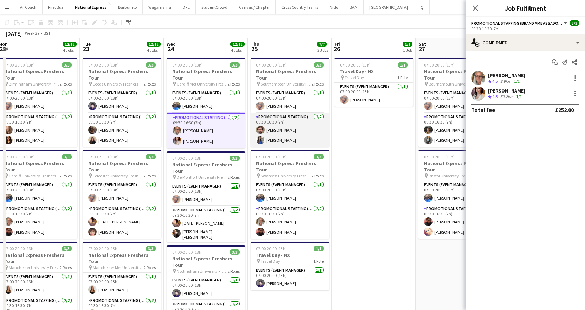
scroll to position [35, 0]
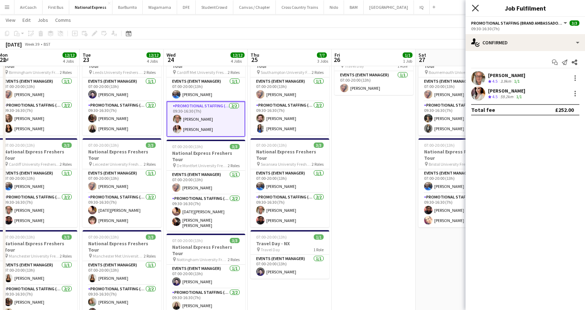
click at [477, 7] on icon "Close pop-in" at bounding box center [475, 8] width 7 height 7
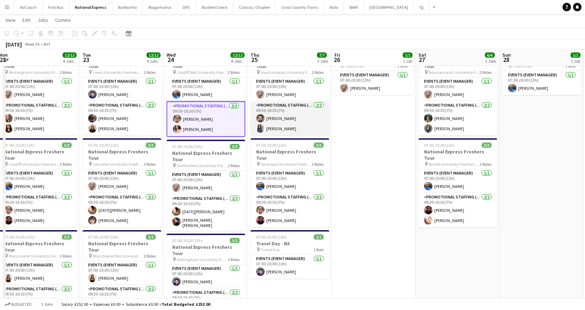
click at [288, 110] on app-card-role "Promotional Staffing (Brand Ambassadors) [DATE] 09:30-16:30 (7h) [PERSON_NAME] …" at bounding box center [290, 118] width 79 height 34
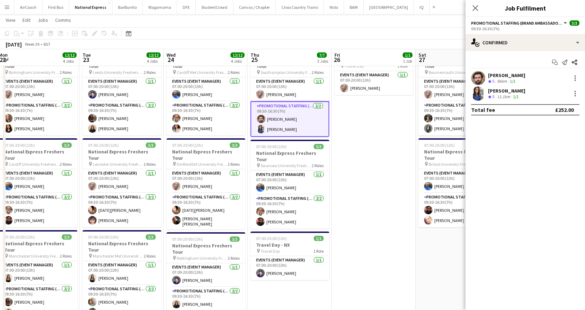
click at [508, 77] on div "[PERSON_NAME]" at bounding box center [506, 75] width 37 height 6
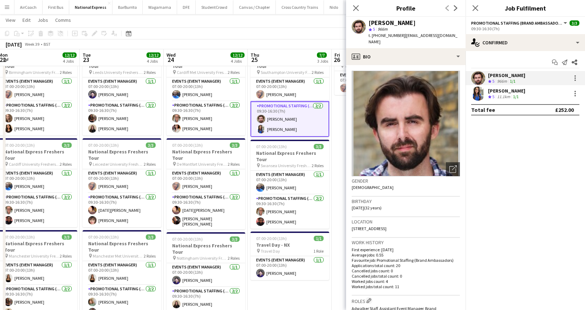
scroll to position [176, 0]
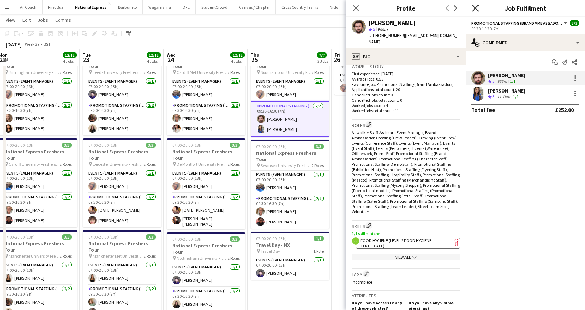
click at [475, 7] on icon "Close pop-in" at bounding box center [475, 8] width 7 height 7
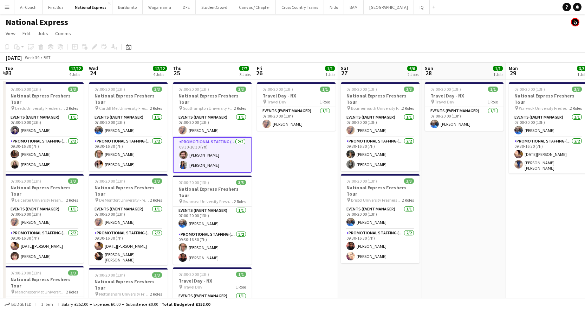
scroll to position [0, 210]
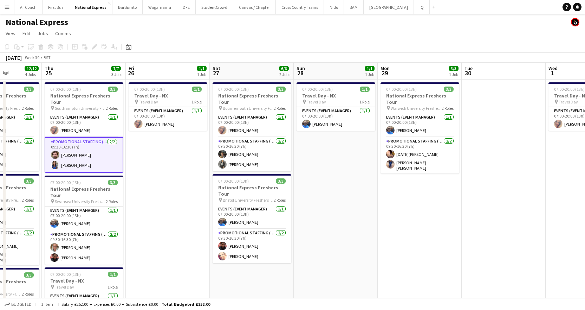
drag, startPoint x: 352, startPoint y: 210, endPoint x: 146, endPoint y: 222, distance: 206.2
click at [146, 222] on app-calendar-viewport "Mon 22 12/12 4 Jobs Tue 23 12/12 4 Jobs Wed 24 12/12 4 Jobs Thu 25 7/7 3 Jobs F…" at bounding box center [292, 263] width 585 height 400
click at [241, 150] on app-card-role "Promotional Staffing (Brand Ambassadors) [DATE] 09:30-16:30 (7h) [PERSON_NAME] …" at bounding box center [252, 154] width 79 height 34
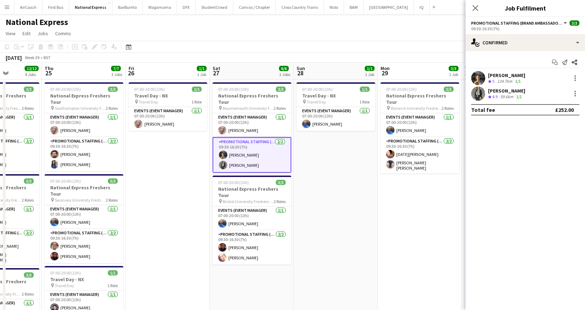
click at [501, 75] on div "[PERSON_NAME]" at bounding box center [506, 75] width 37 height 6
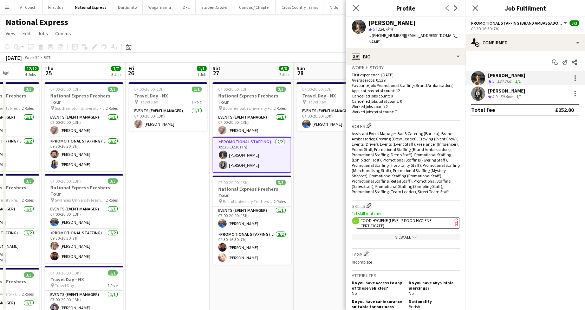
scroll to position [176, 0]
click at [506, 94] on div "59.6km" at bounding box center [507, 97] width 16 height 6
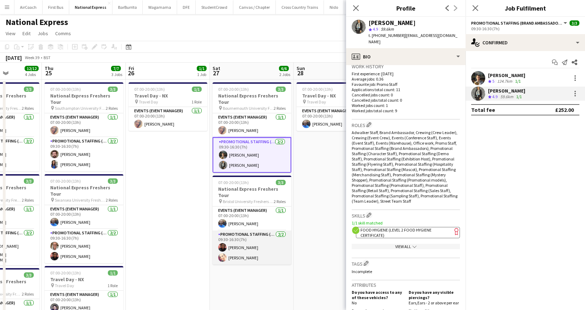
click at [249, 248] on app-card-role "Promotional Staffing (Brand Ambassadors) [DATE] 09:30-16:30 (7h) [PERSON_NAME] …" at bounding box center [252, 247] width 79 height 34
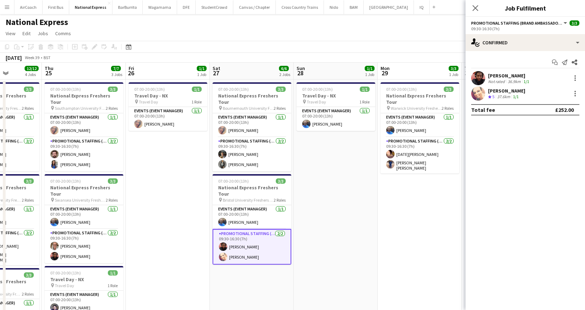
click at [505, 94] on div "37.6km" at bounding box center [504, 97] width 16 height 6
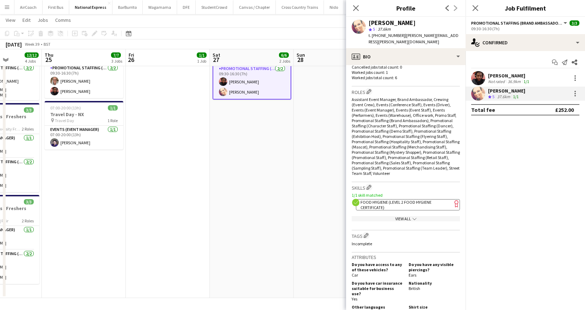
scroll to position [211, 0]
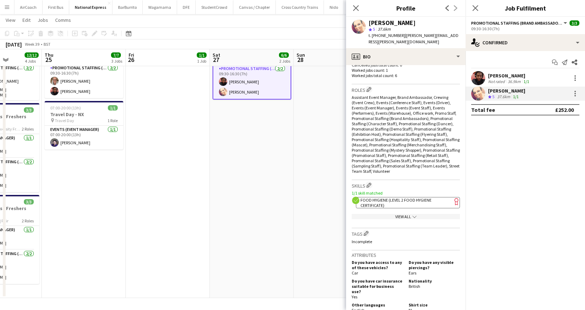
click at [292, 204] on app-date-cell "07:00-20:00 (13h) 3/3 National Express Freshers Tour pin Bournemouth University…" at bounding box center [252, 106] width 84 height 383
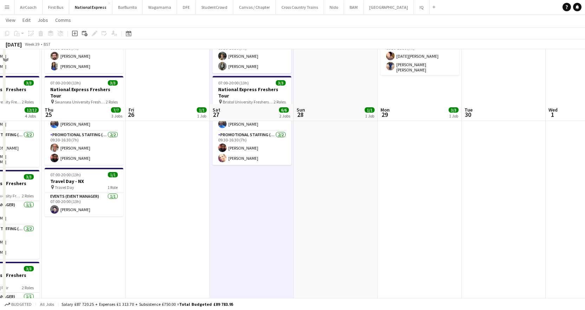
scroll to position [0, 0]
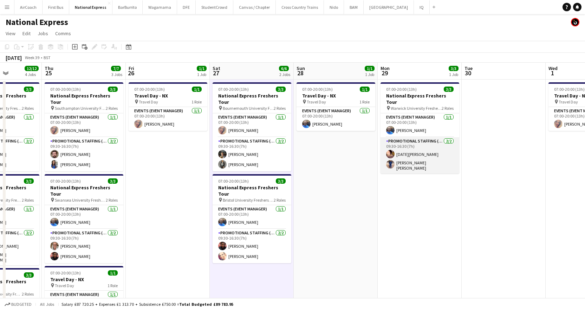
click at [408, 158] on app-card-role "Promotional Staffing (Brand Ambassadors) [DATE] 09:30-16:30 (7h) [DATE] [PERSON…" at bounding box center [420, 155] width 79 height 36
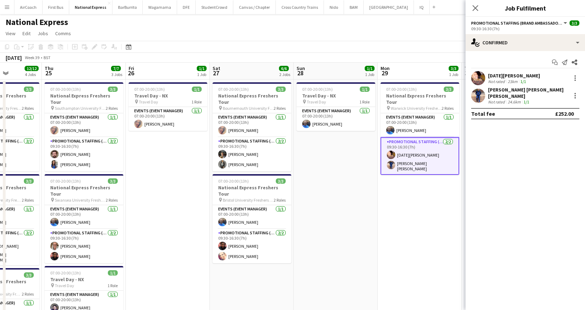
click at [508, 92] on div "[PERSON_NAME] [PERSON_NAME] [PERSON_NAME]" at bounding box center [528, 92] width 80 height 13
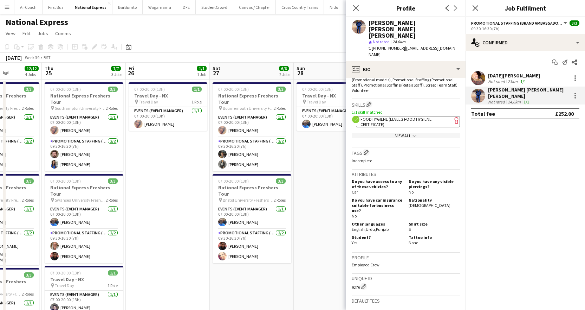
scroll to position [246, 0]
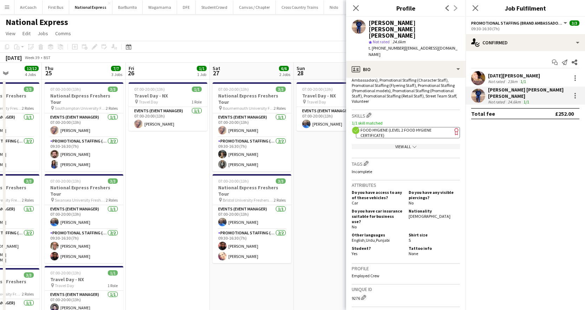
click at [327, 163] on app-date-cell "07:00-20:00 (13h) 1/1 Travel Day - NX pin Travel Day 1 Role Events (Event Manag…" at bounding box center [336, 270] width 84 height 383
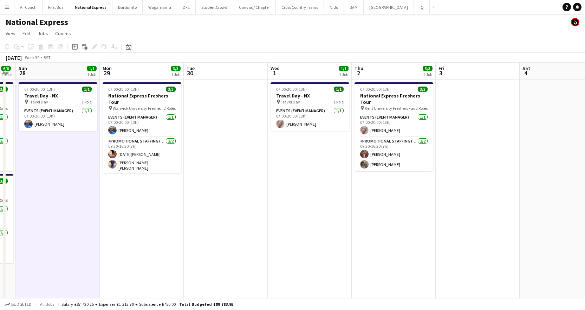
scroll to position [0, 267]
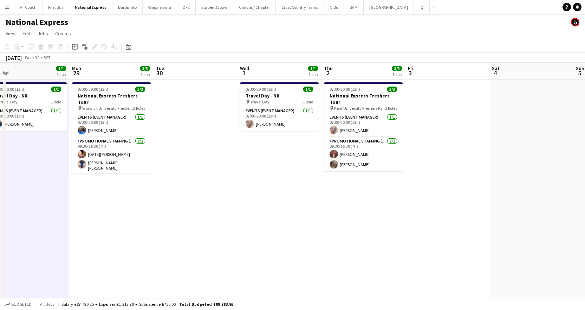
drag, startPoint x: 466, startPoint y: 193, endPoint x: 157, endPoint y: 203, distance: 308.6
click at [157, 203] on app-calendar-viewport "Thu 25 7/7 3 Jobs Fri 26 1/1 1 Job Sat 27 6/6 2 Jobs Sun 28 1/1 1 Job Mon 29 3/…" at bounding box center [292, 263] width 585 height 400
click at [355, 147] on app-card-role "Promotional Staffing (Brand Ambassadors) [DATE] 09:30-16:30 (7h) [PERSON_NAME] …" at bounding box center [363, 154] width 79 height 34
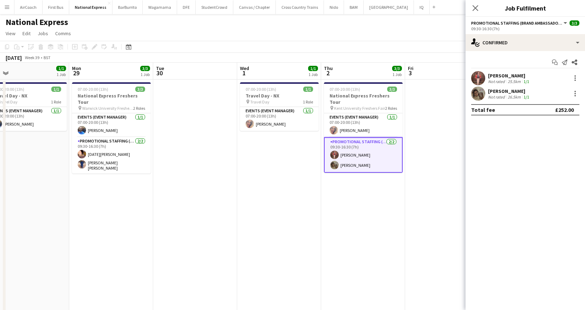
click at [490, 78] on div "[PERSON_NAME]" at bounding box center [509, 75] width 43 height 6
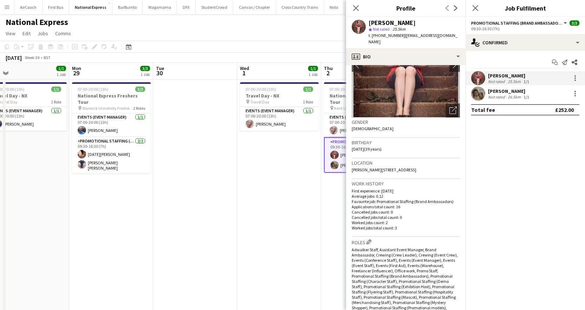
scroll to position [176, 0]
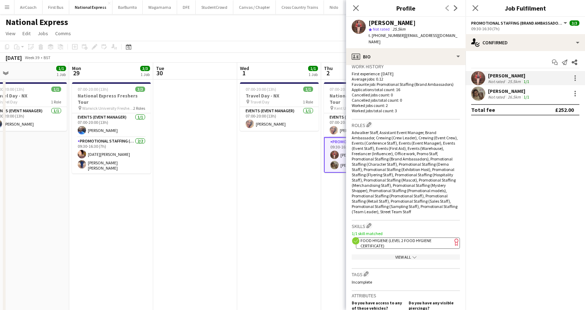
click at [500, 98] on div "Not rated" at bounding box center [497, 96] width 18 height 5
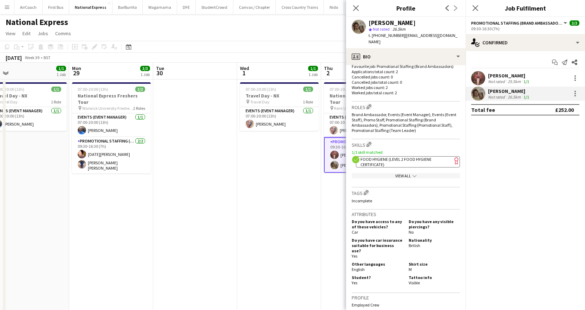
scroll to position [211, 0]
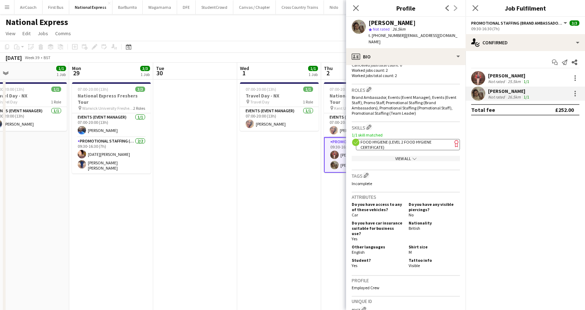
click at [319, 207] on app-date-cell "07:00-20:00 (13h) 1/1 Travel Day - NX pin Travel Day 1 Role Events (Event Manag…" at bounding box center [279, 270] width 84 height 383
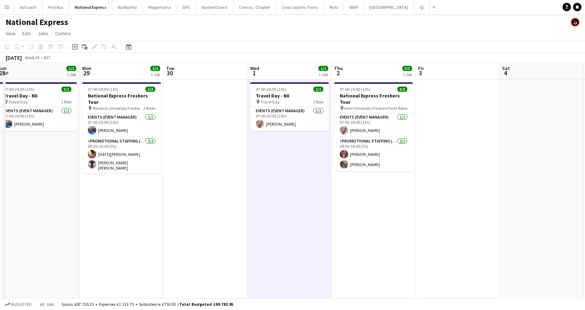
drag, startPoint x: 361, startPoint y: 203, endPoint x: 386, endPoint y: 200, distance: 25.8
click at [387, 201] on app-calendar-viewport "Fri 26 1/1 1 Job Sat 27 6/6 2 Jobs Sun 28 1/1 1 Job Mon 29 3/3 1 Job Tue 30 Wed…" at bounding box center [292, 263] width 585 height 400
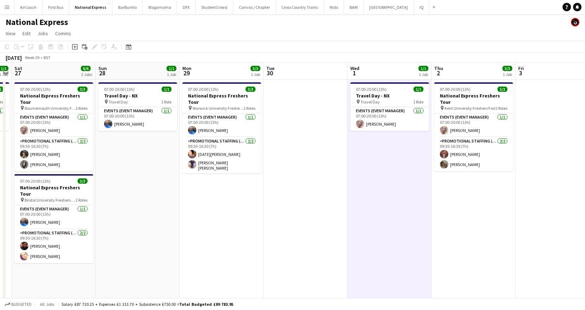
scroll to position [0, 171]
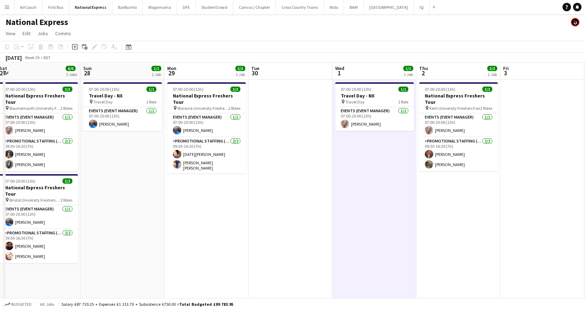
drag, startPoint x: 307, startPoint y: 71, endPoint x: 376, endPoint y: 68, distance: 68.9
click at [376, 68] on app-calendar-viewport "Thu 25 7/7 3 Jobs Fri 26 1/1 1 Job Sat 27 6/6 2 Jobs Sun 28 1/1 1 Job Mon 29 3/…" at bounding box center [292, 263] width 585 height 400
